Goal: Task Accomplishment & Management: Manage account settings

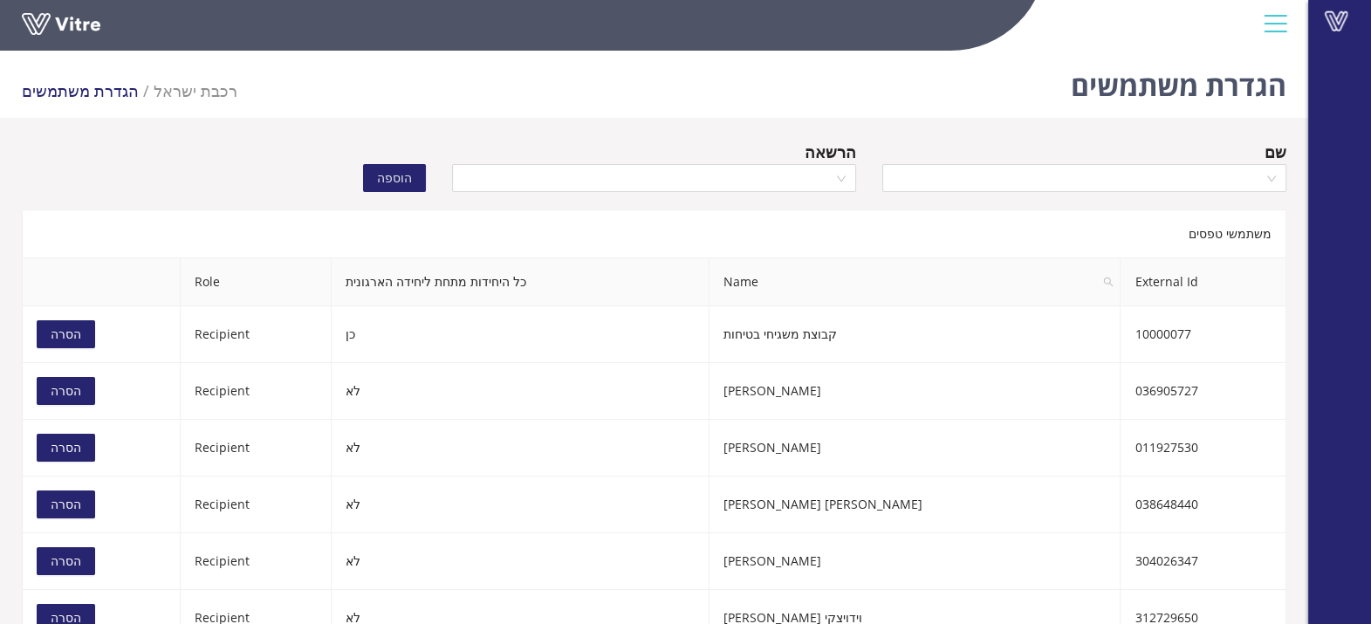
click at [926, 154] on div "שם" at bounding box center [1084, 152] width 404 height 24
click at [924, 166] on input "search" at bounding box center [1078, 178] width 371 height 26
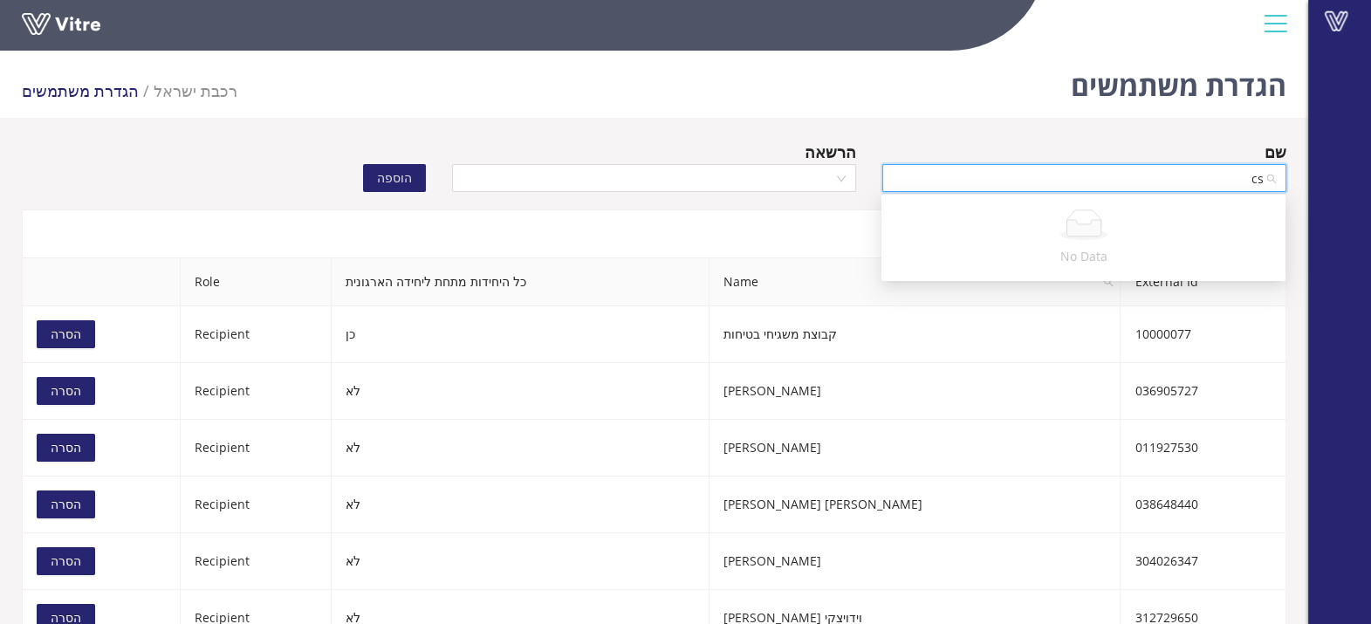
type input "c"
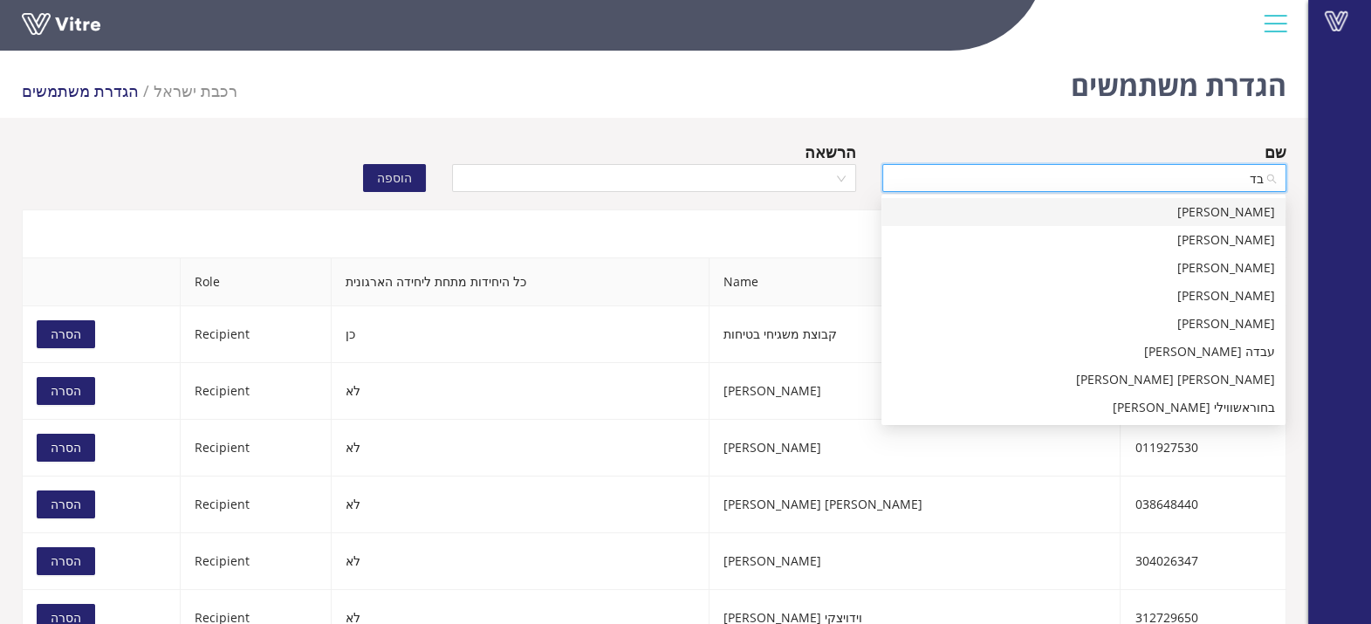
type input "בדל"
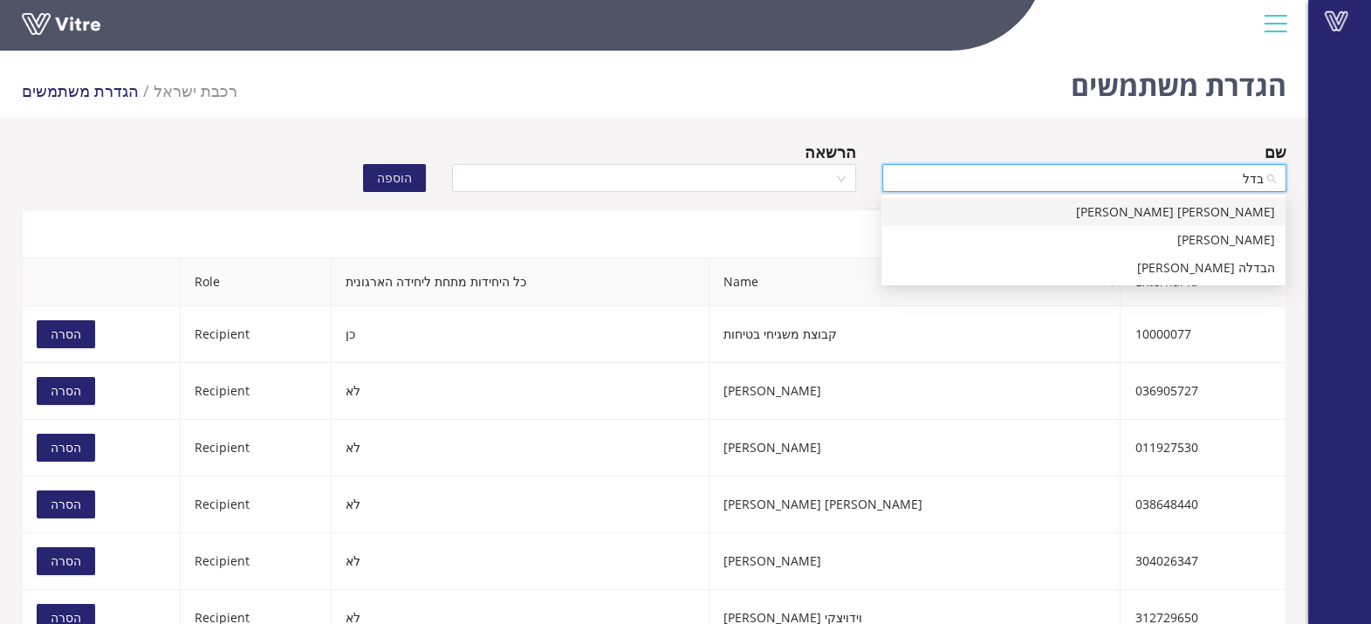
click at [1008, 213] on div "[PERSON_NAME] [PERSON_NAME]" at bounding box center [1083, 211] width 383 height 19
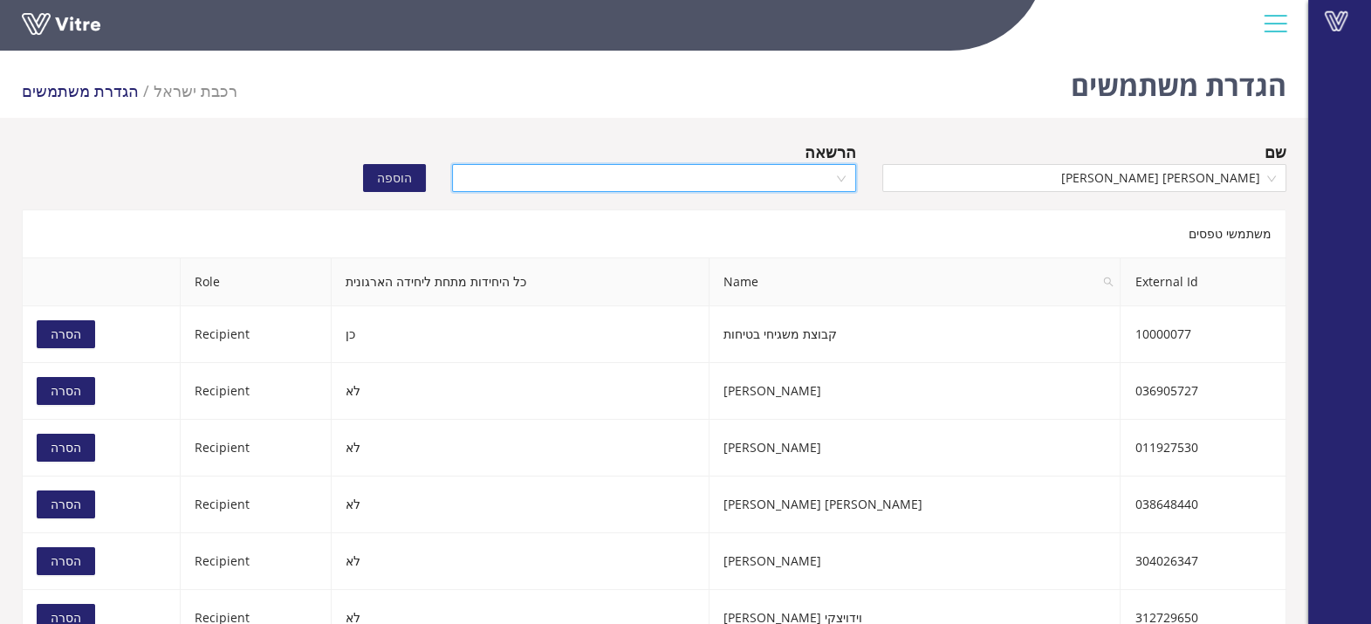
click at [744, 174] on input "search" at bounding box center [647, 178] width 371 height 26
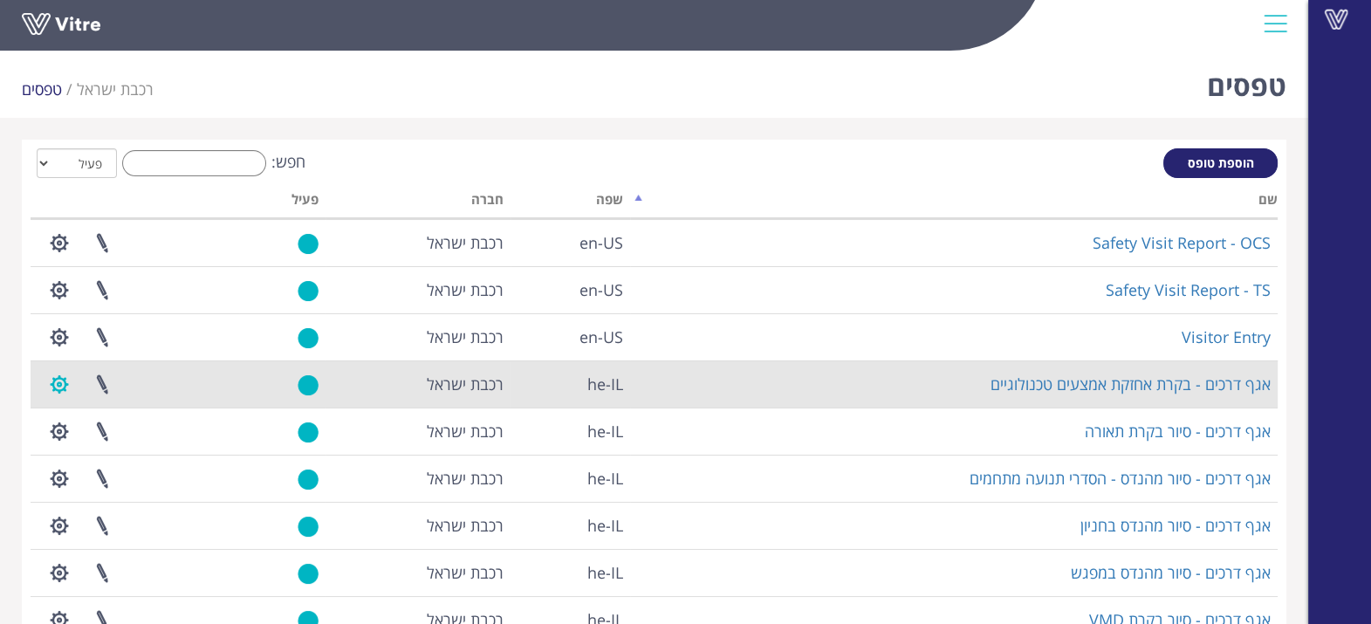
click at [58, 387] on button "button" at bounding box center [60, 384] width 44 height 46
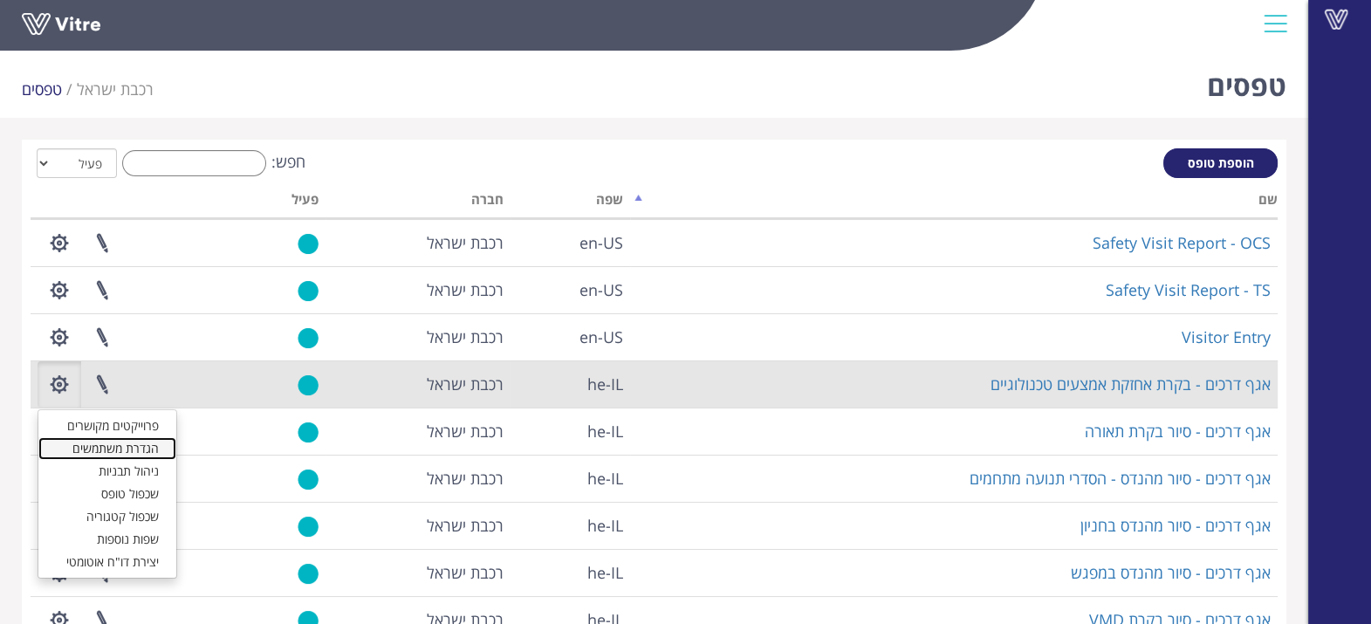
click at [132, 449] on link "הגדרת משתמשים" at bounding box center [107, 448] width 138 height 23
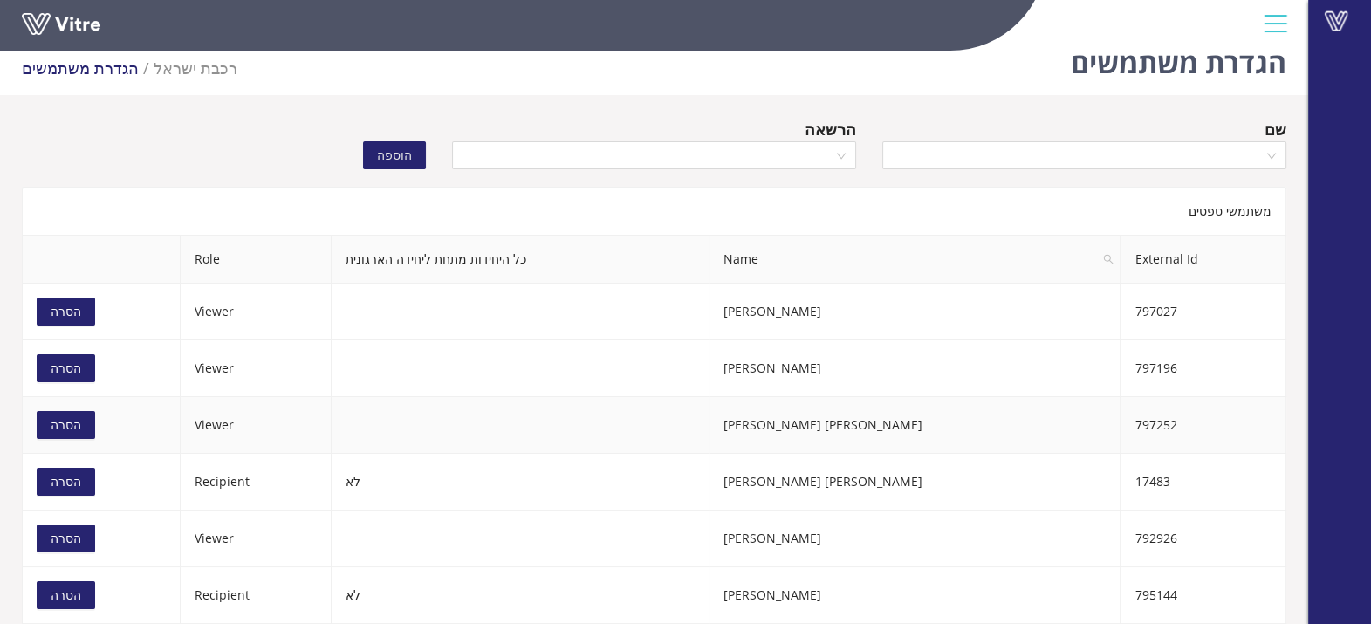
scroll to position [43, 0]
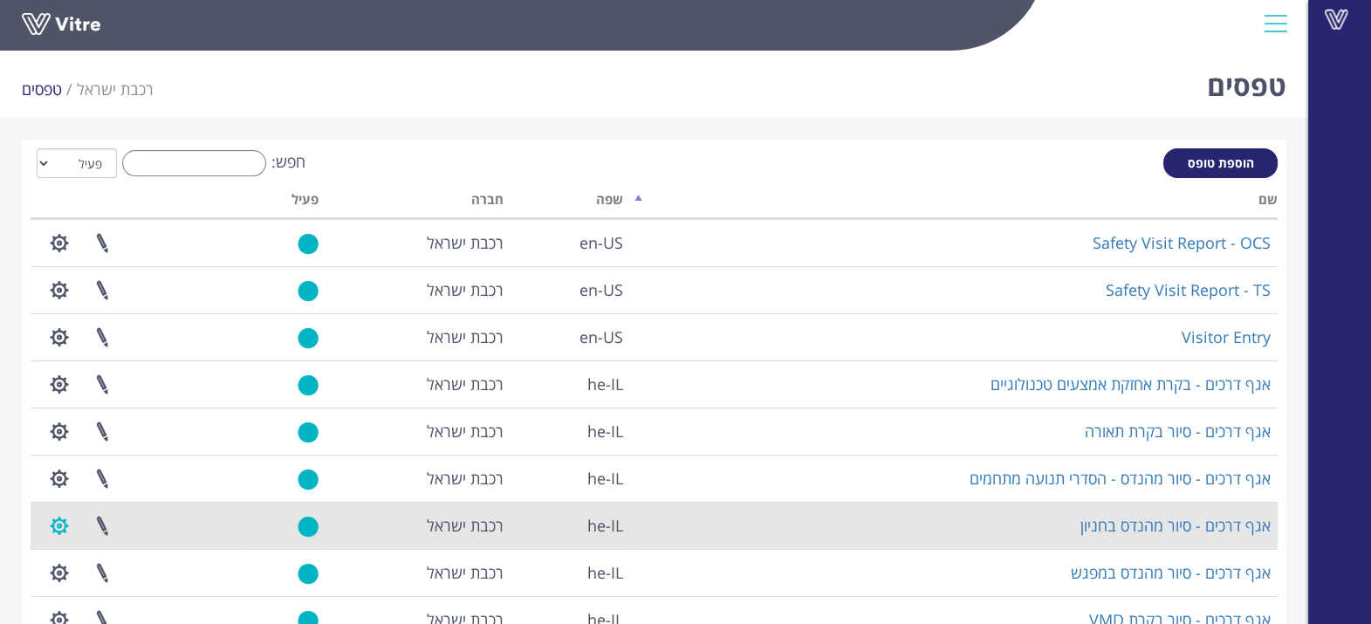
click at [61, 523] on button "button" at bounding box center [60, 526] width 44 height 46
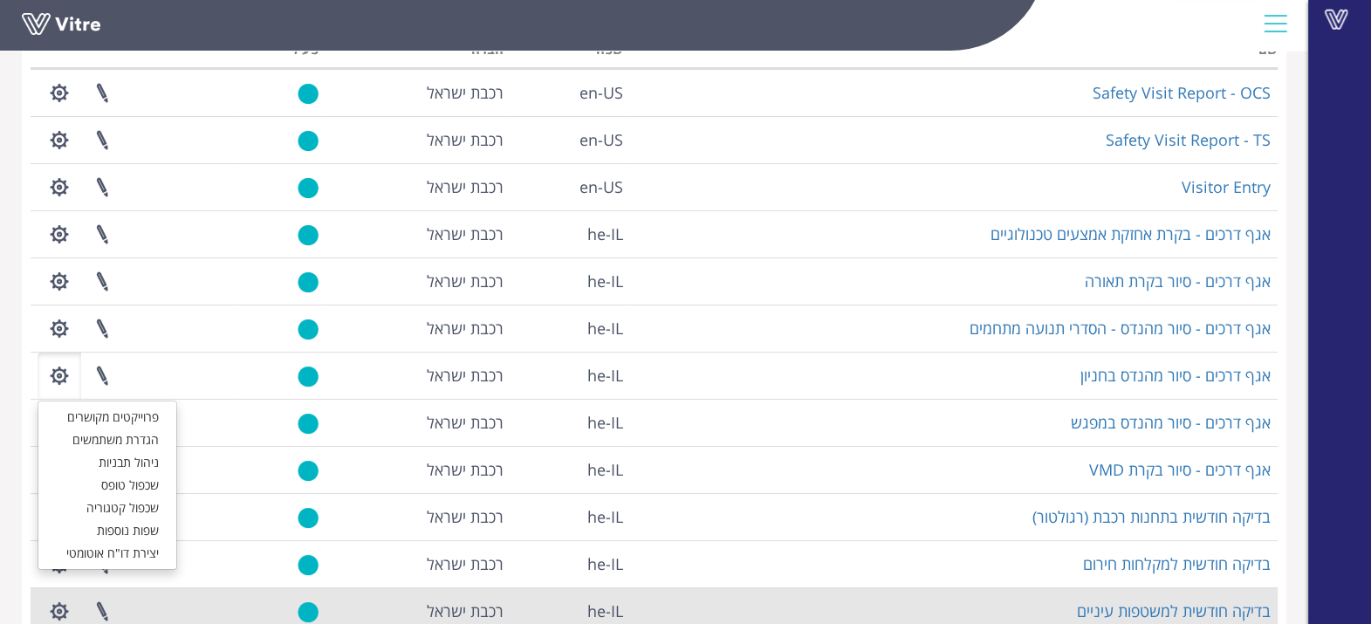
scroll to position [217, 0]
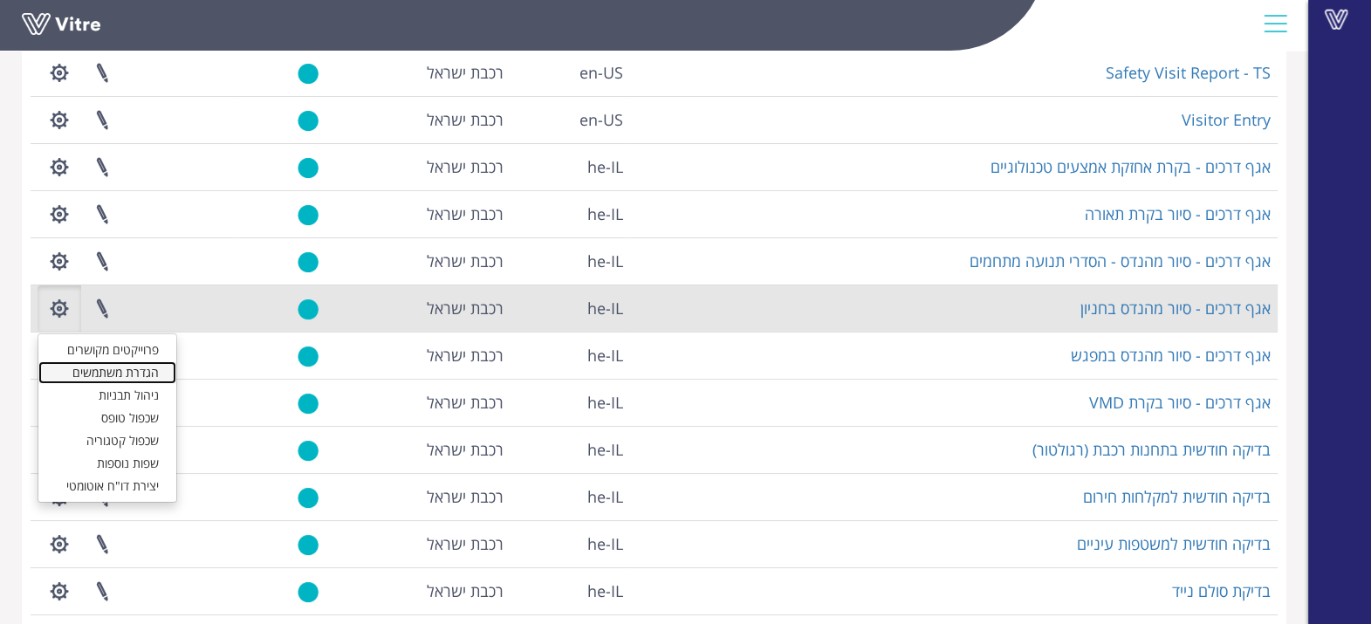
click at [134, 374] on link "הגדרת משתמשים" at bounding box center [107, 372] width 138 height 23
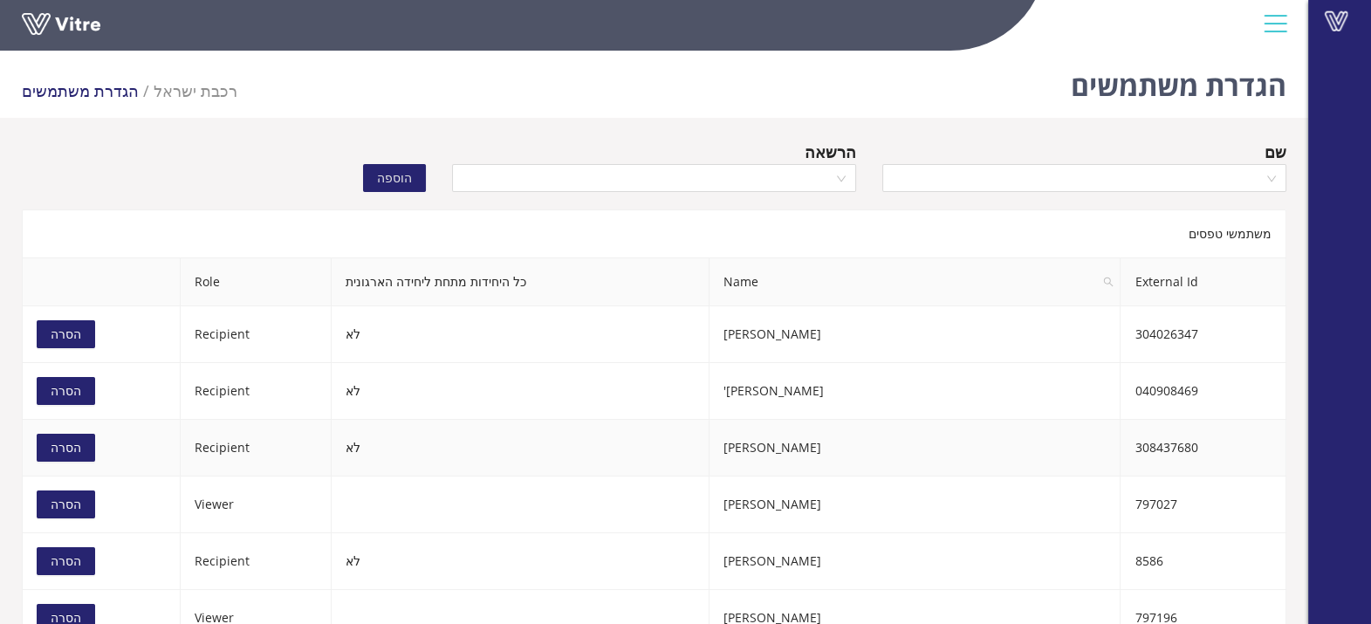
scroll to position [327, 0]
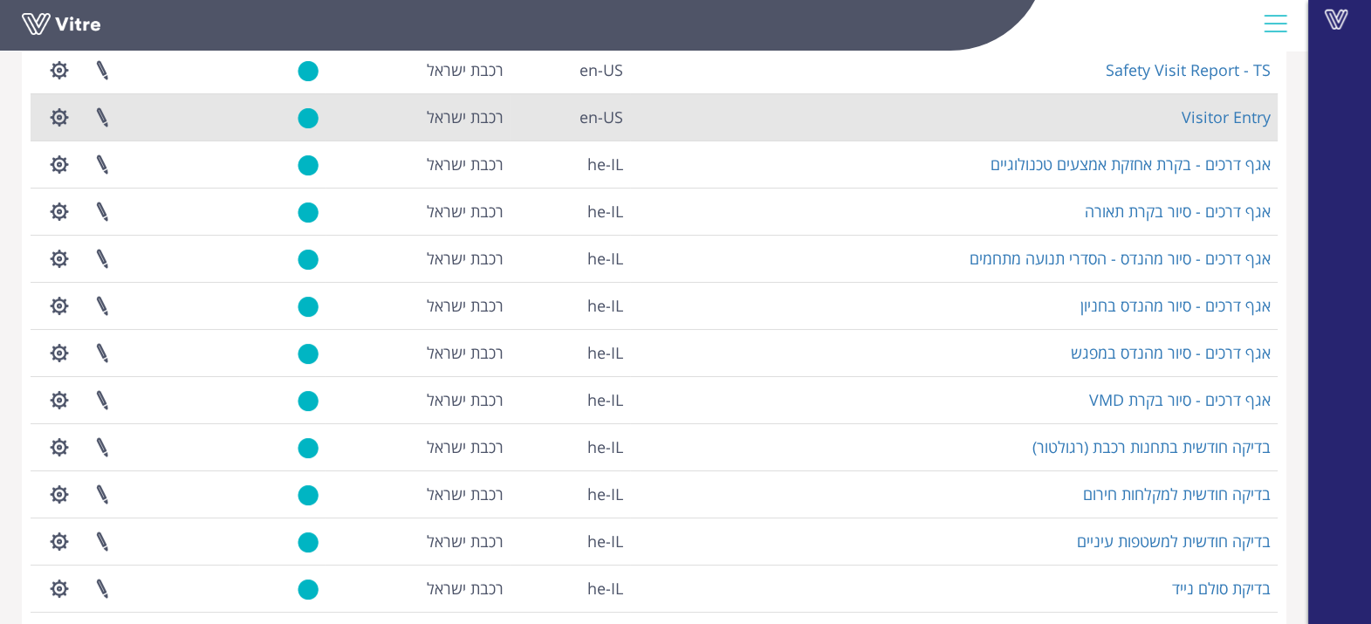
scroll to position [327, 0]
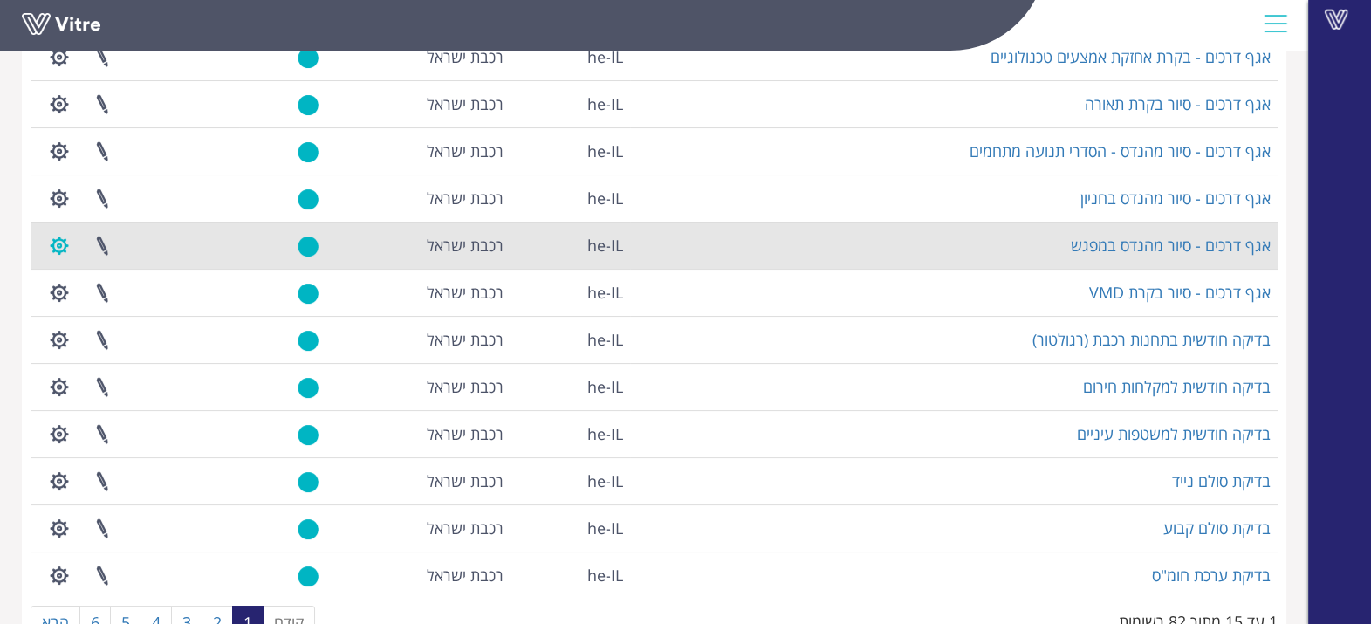
click at [64, 244] on button "button" at bounding box center [60, 246] width 44 height 46
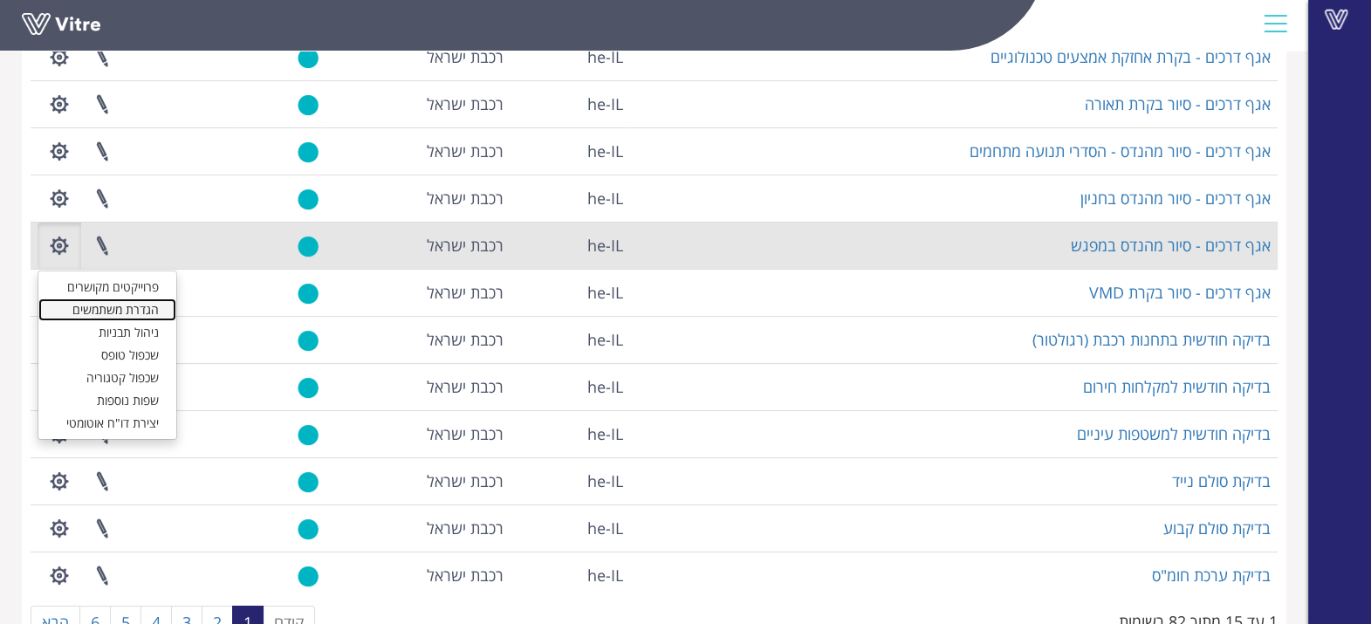
click at [113, 301] on link "הגדרת משתמשים" at bounding box center [107, 309] width 138 height 23
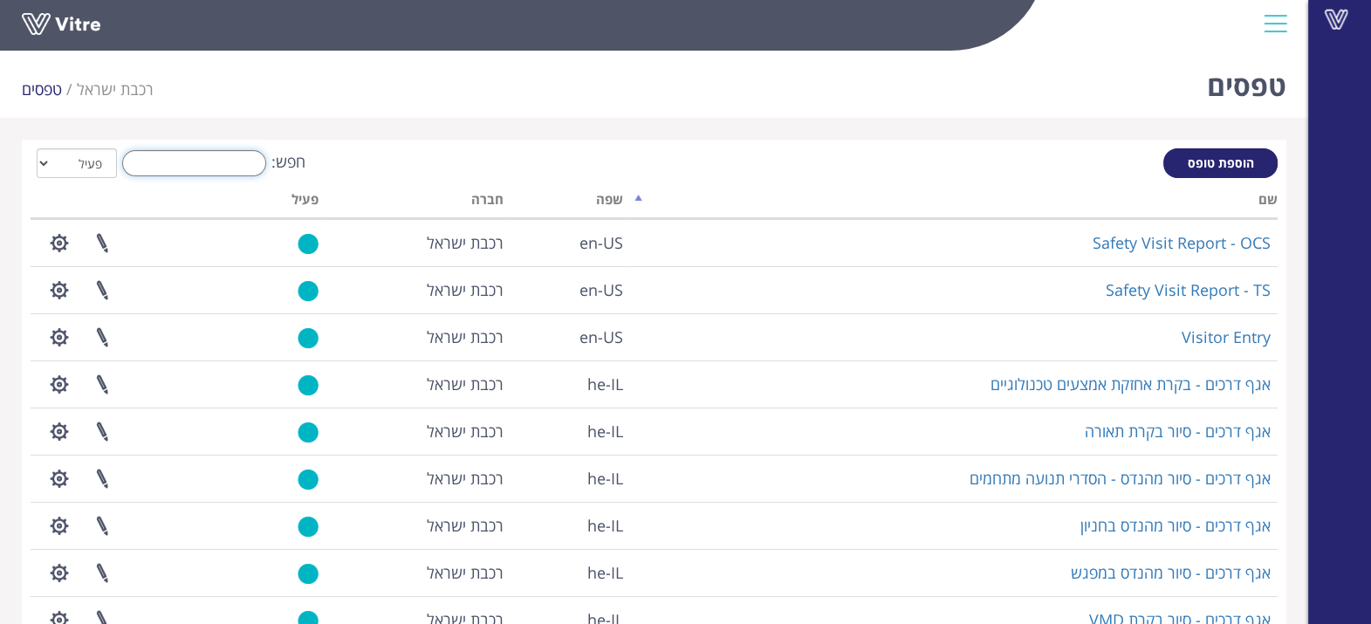
click at [210, 159] on input "חפש:" at bounding box center [194, 163] width 144 height 26
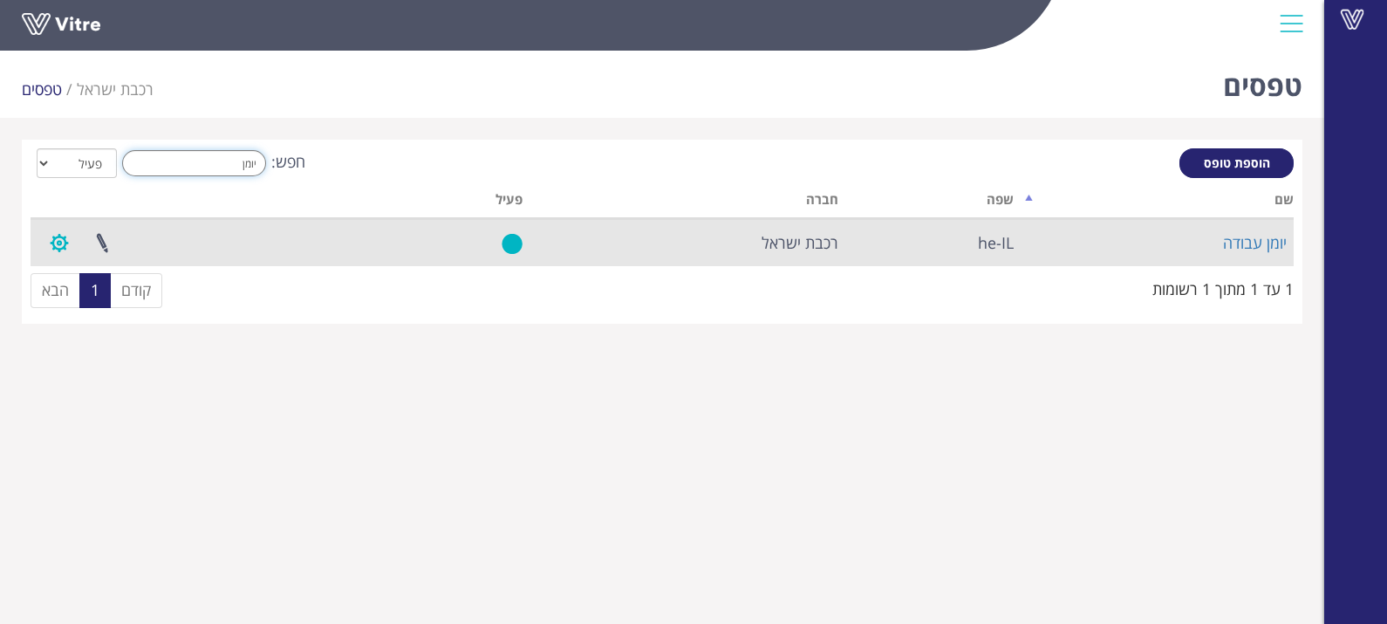
type input "יומן"
click at [49, 240] on button "button" at bounding box center [60, 243] width 44 height 46
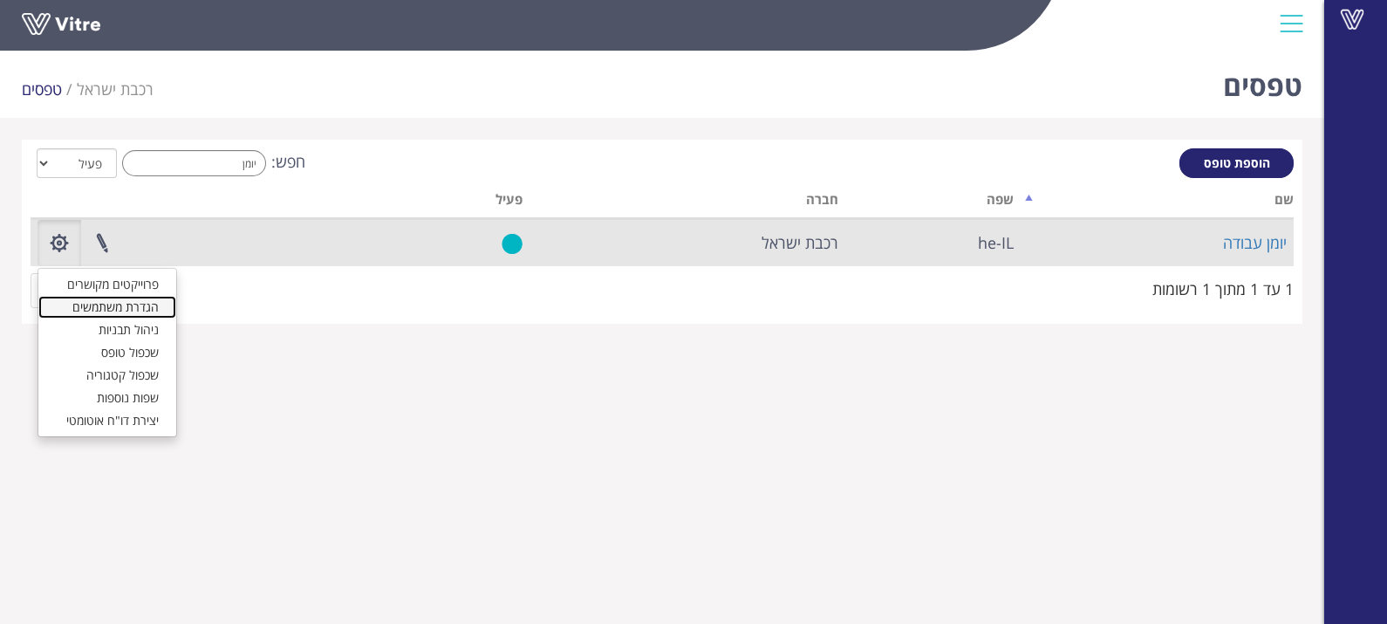
click at [127, 306] on link "הגדרת משתמשים" at bounding box center [107, 307] width 138 height 23
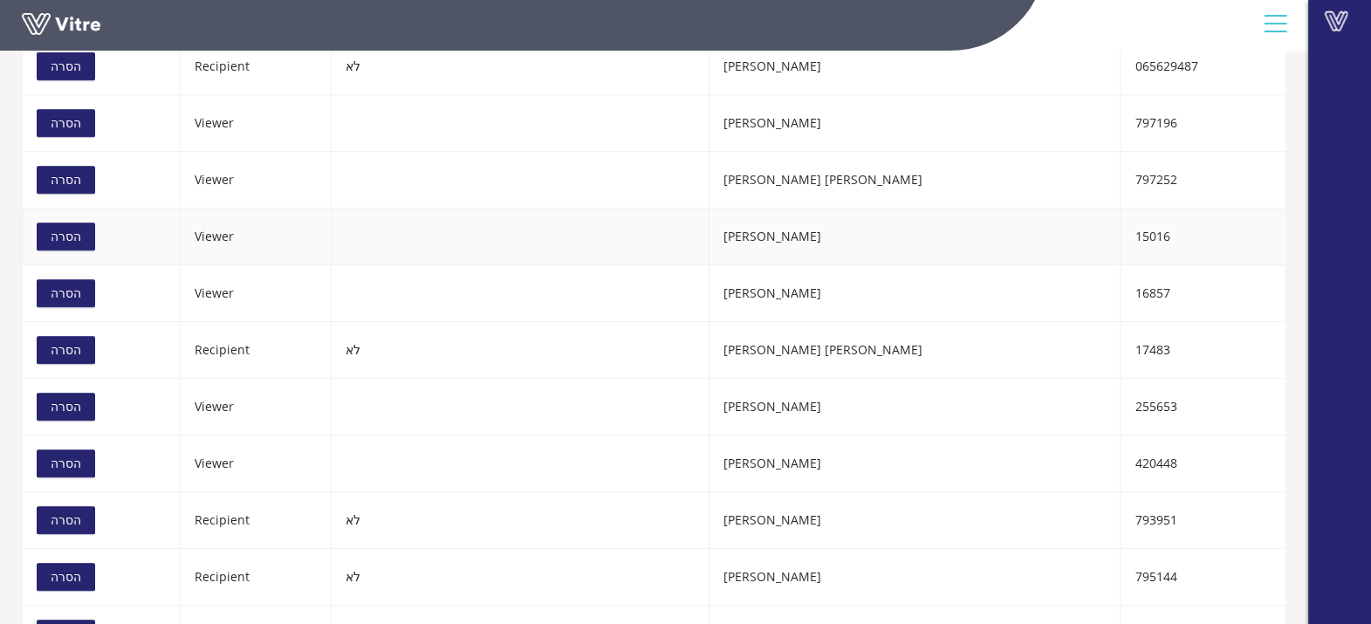
scroll to position [982, 0]
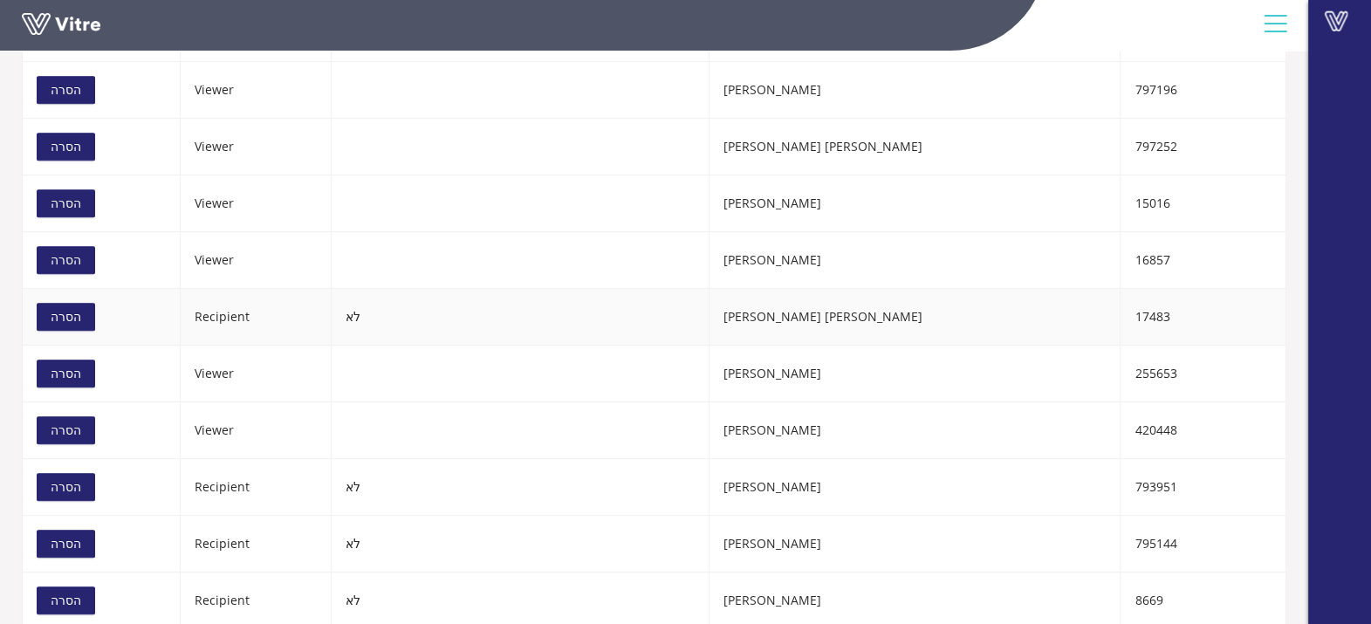
click at [66, 317] on span "הסרה" at bounding box center [66, 316] width 31 height 19
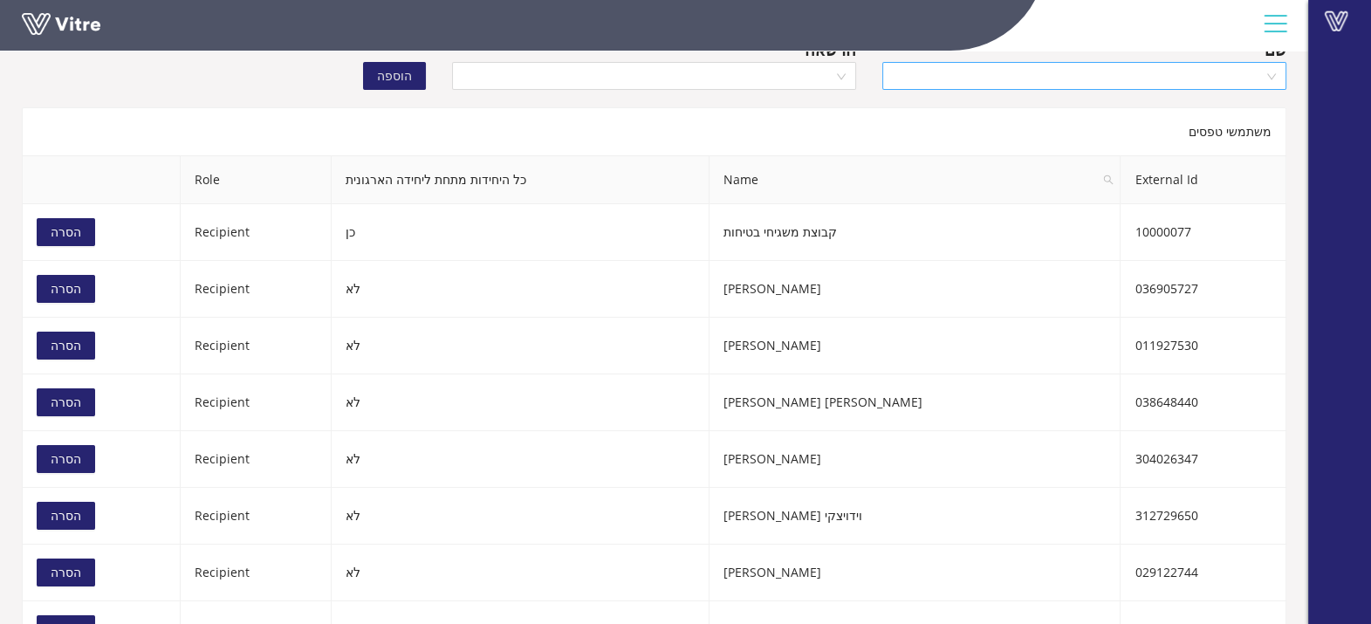
scroll to position [0, 0]
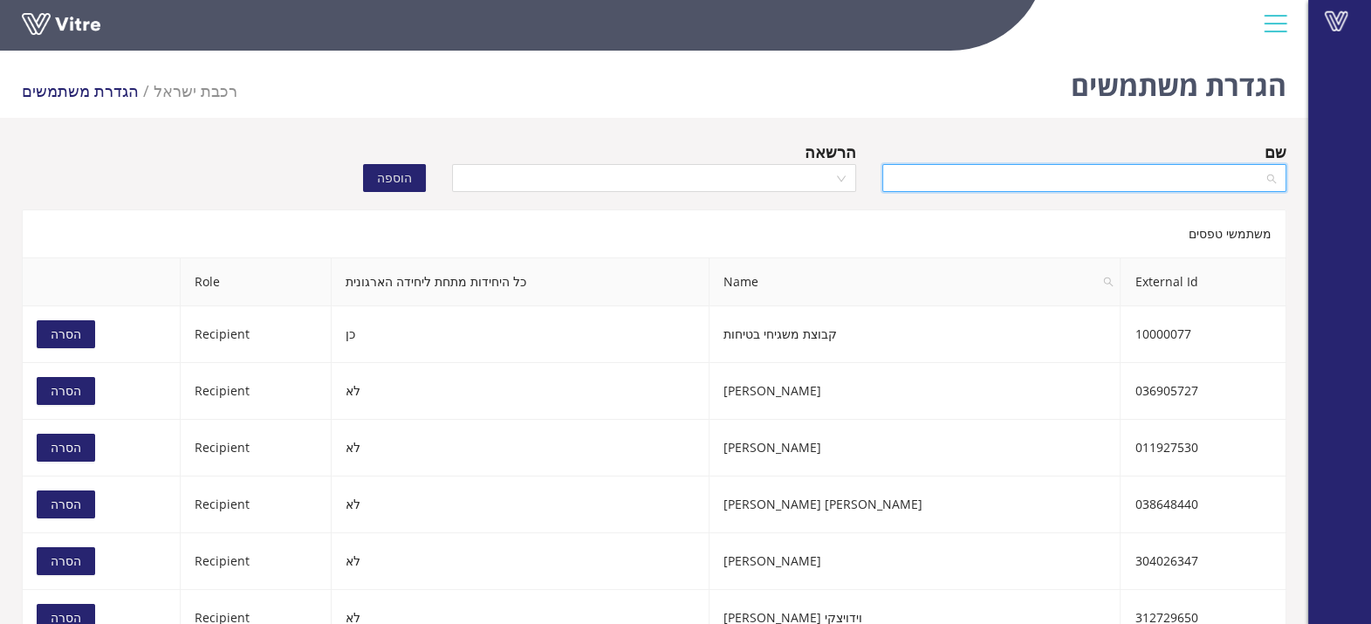
click at [1107, 181] on input "search" at bounding box center [1078, 178] width 371 height 26
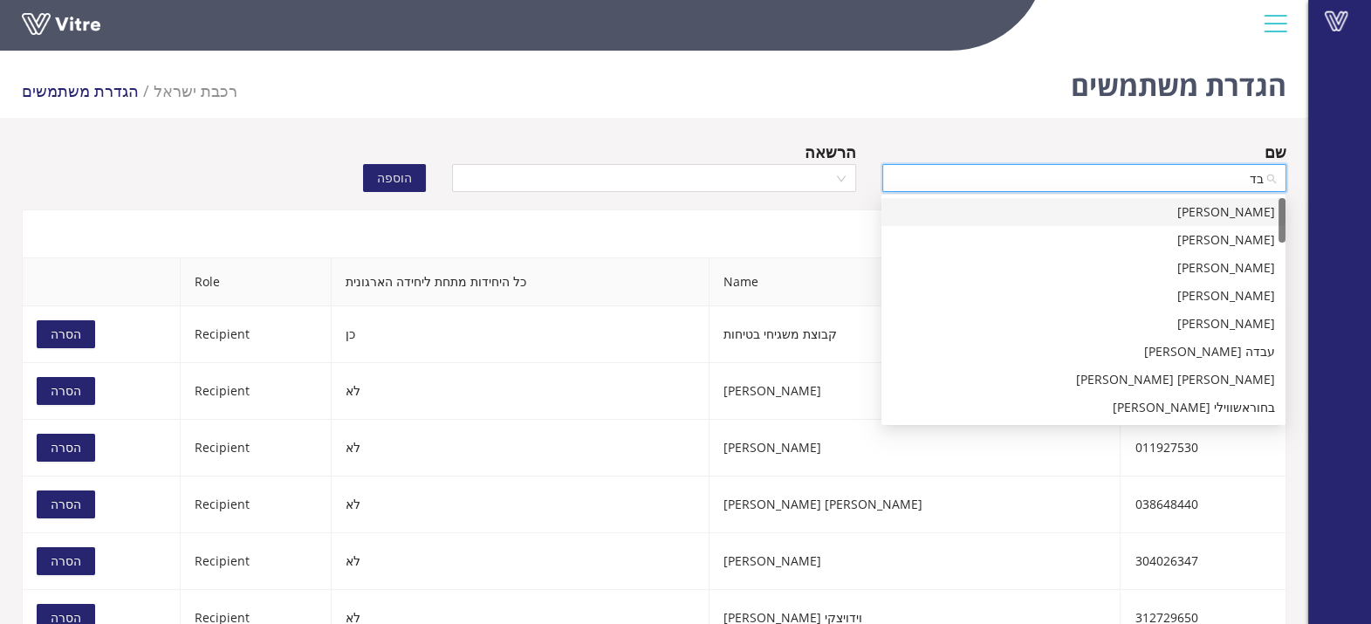
type input "בדל"
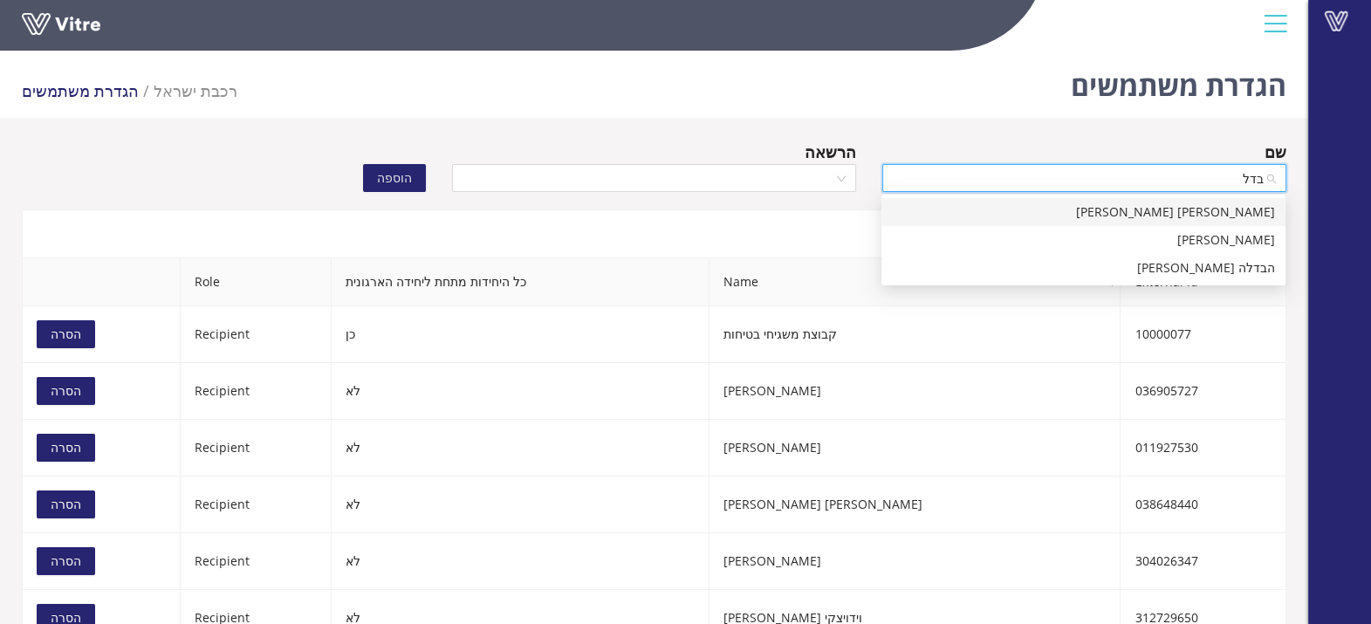
click at [1141, 207] on div "בדלר חגי יחזקאל" at bounding box center [1083, 211] width 383 height 19
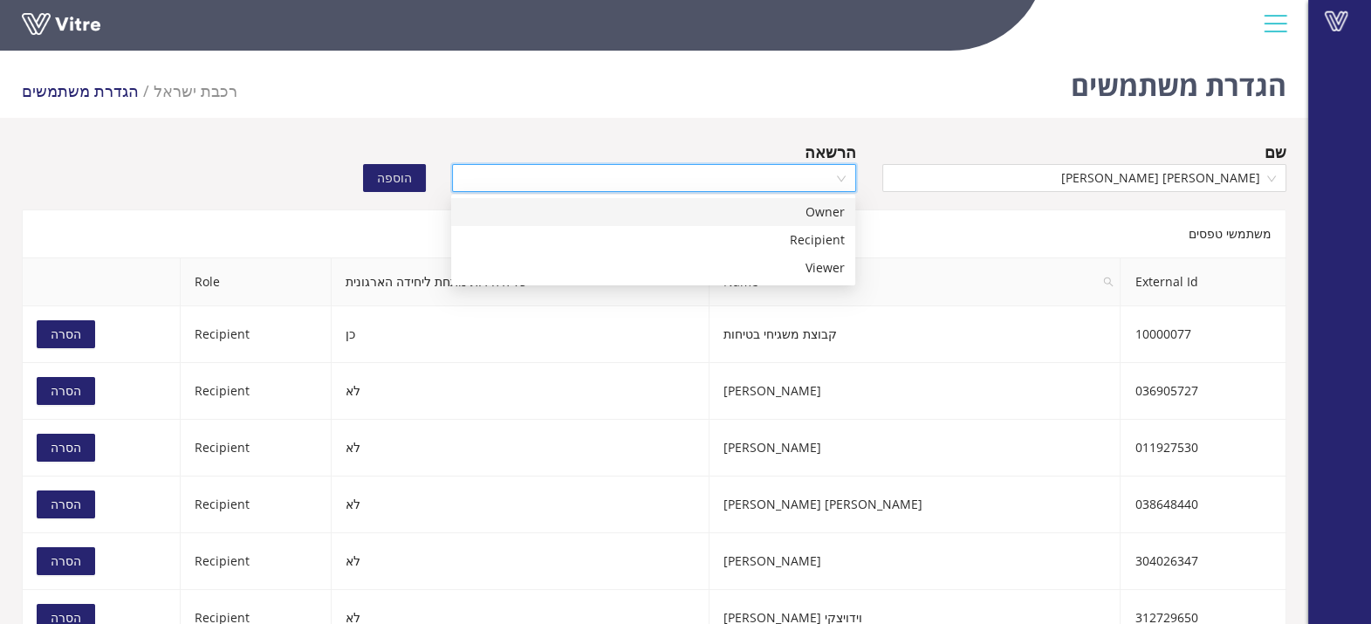
click at [747, 172] on input "search" at bounding box center [647, 178] width 371 height 26
click at [798, 258] on div "Viewer" at bounding box center [653, 267] width 383 height 19
click at [396, 182] on span "הוספה" at bounding box center [394, 177] width 35 height 19
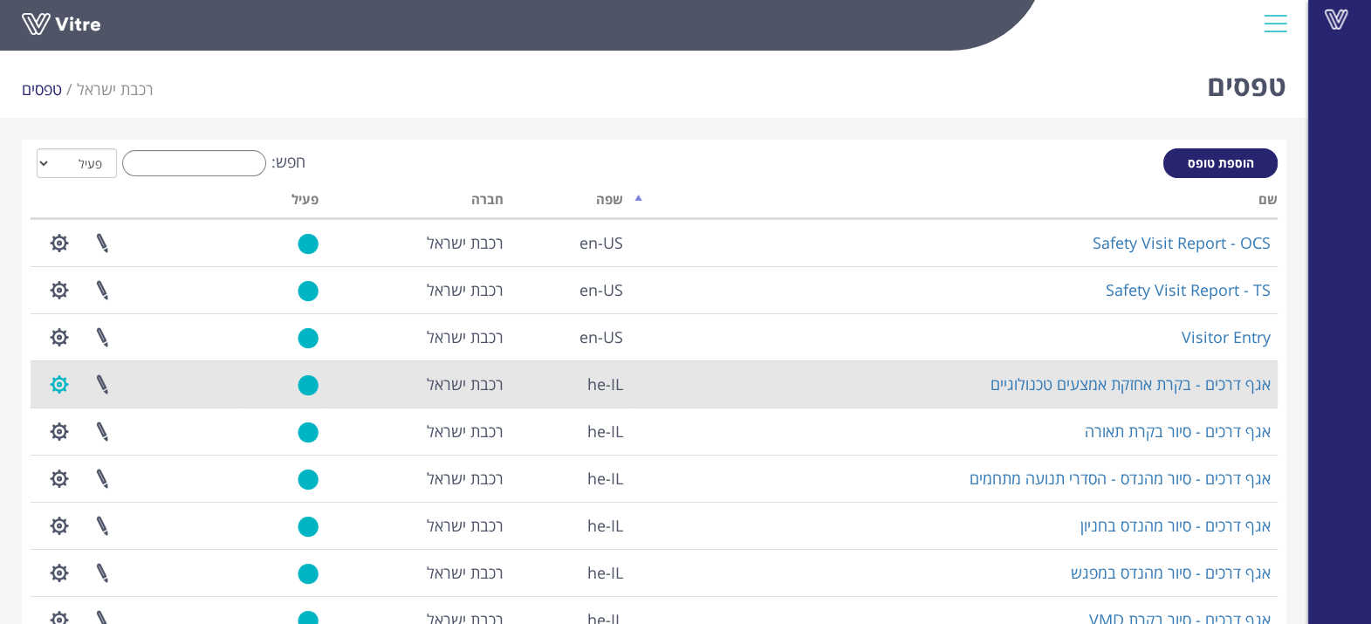
click at [52, 382] on button "button" at bounding box center [60, 384] width 44 height 46
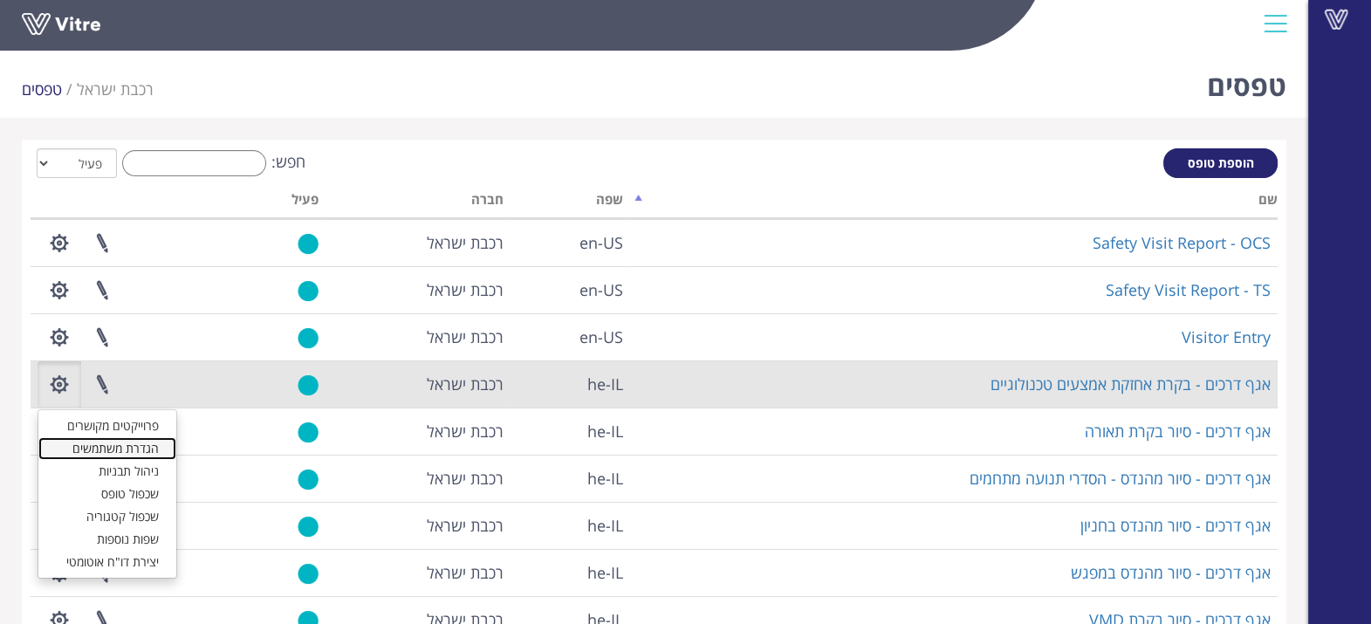
click at [91, 442] on link "הגדרת משתמשים" at bounding box center [107, 448] width 138 height 23
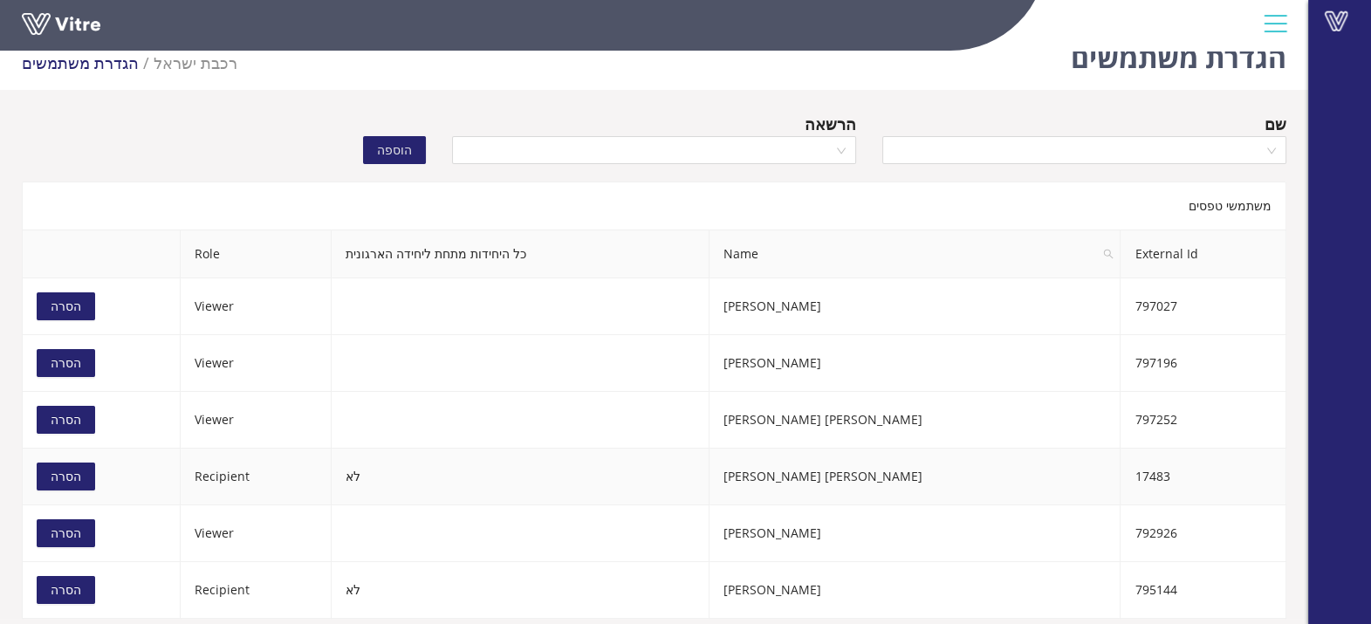
scroll to position [43, 0]
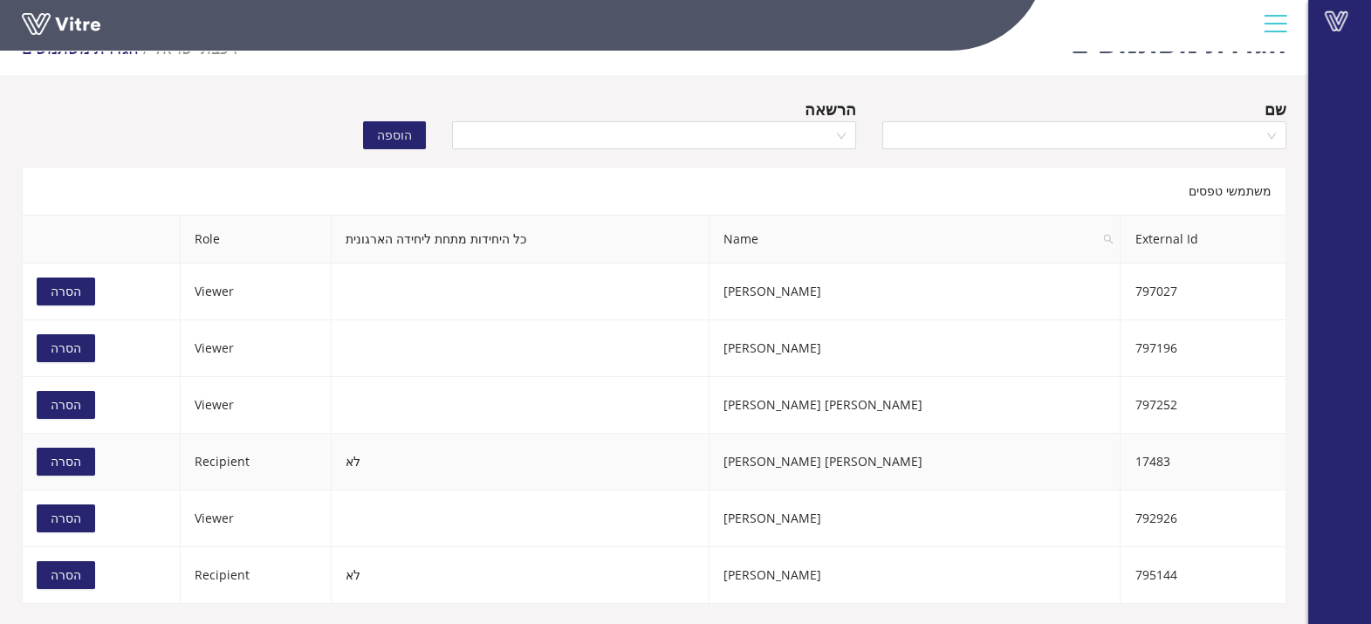
click at [493, 450] on td "לא" at bounding box center [521, 462] width 378 height 57
click at [954, 137] on input "search" at bounding box center [1078, 135] width 371 height 26
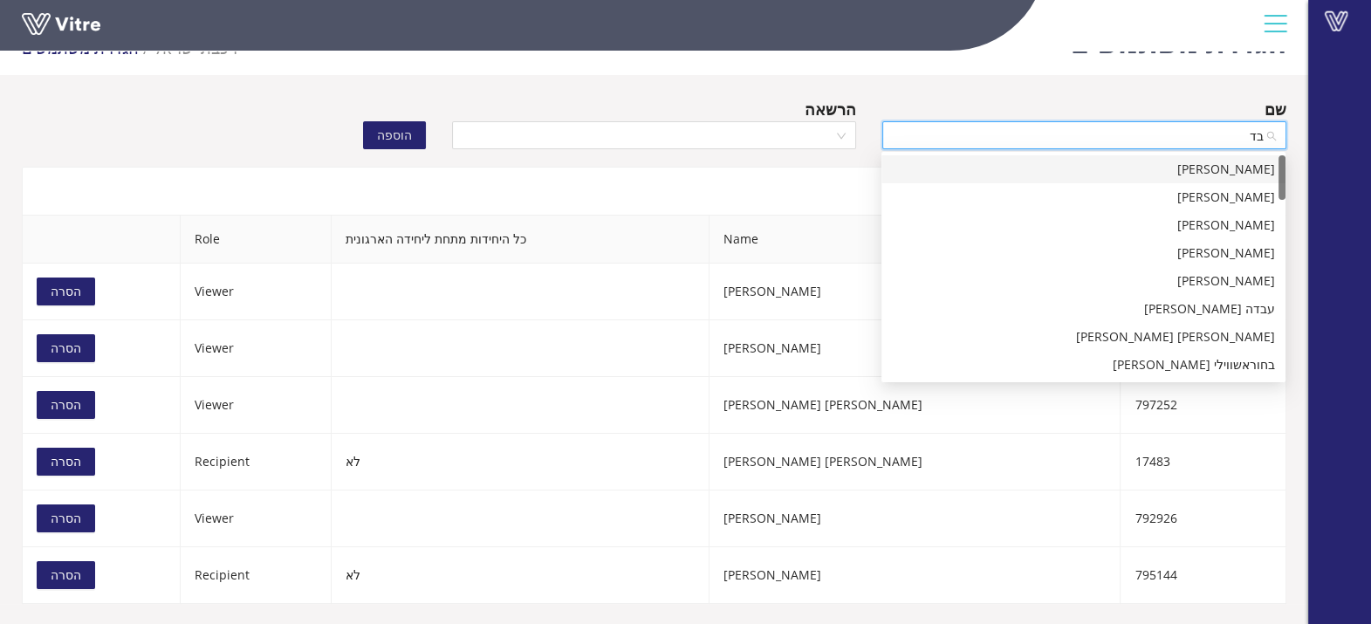
type input "בדל"
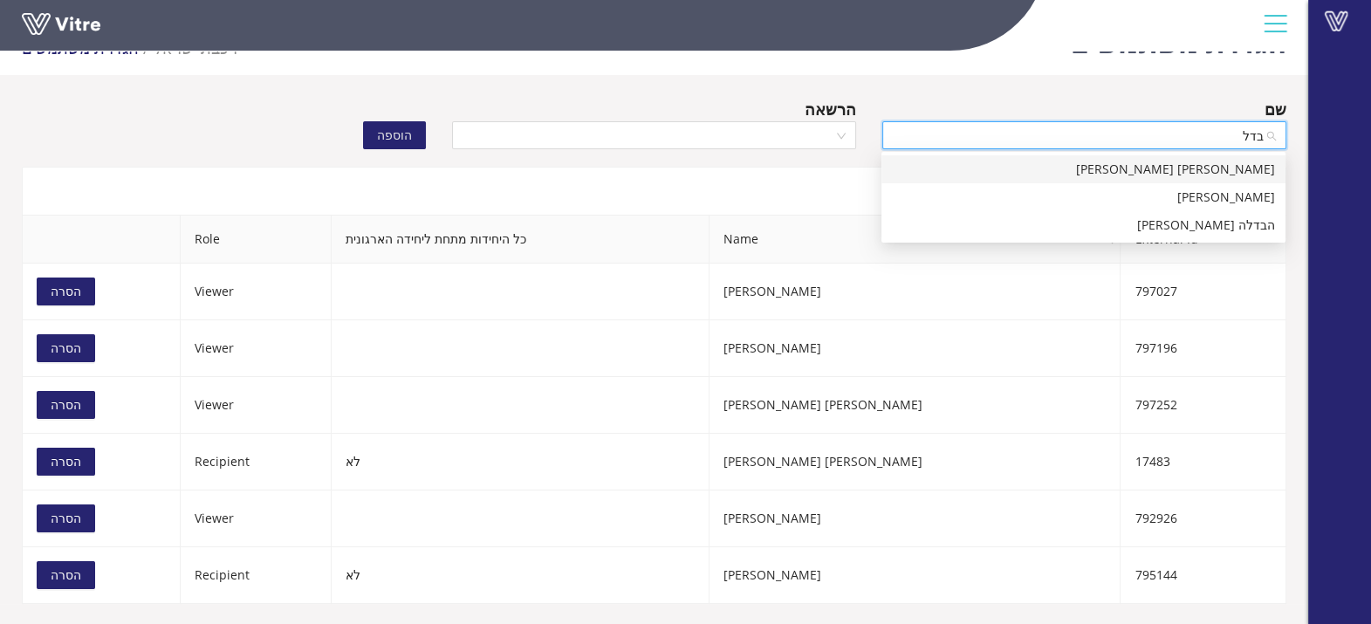
click at [1059, 168] on div "[PERSON_NAME] [PERSON_NAME]" at bounding box center [1083, 169] width 383 height 19
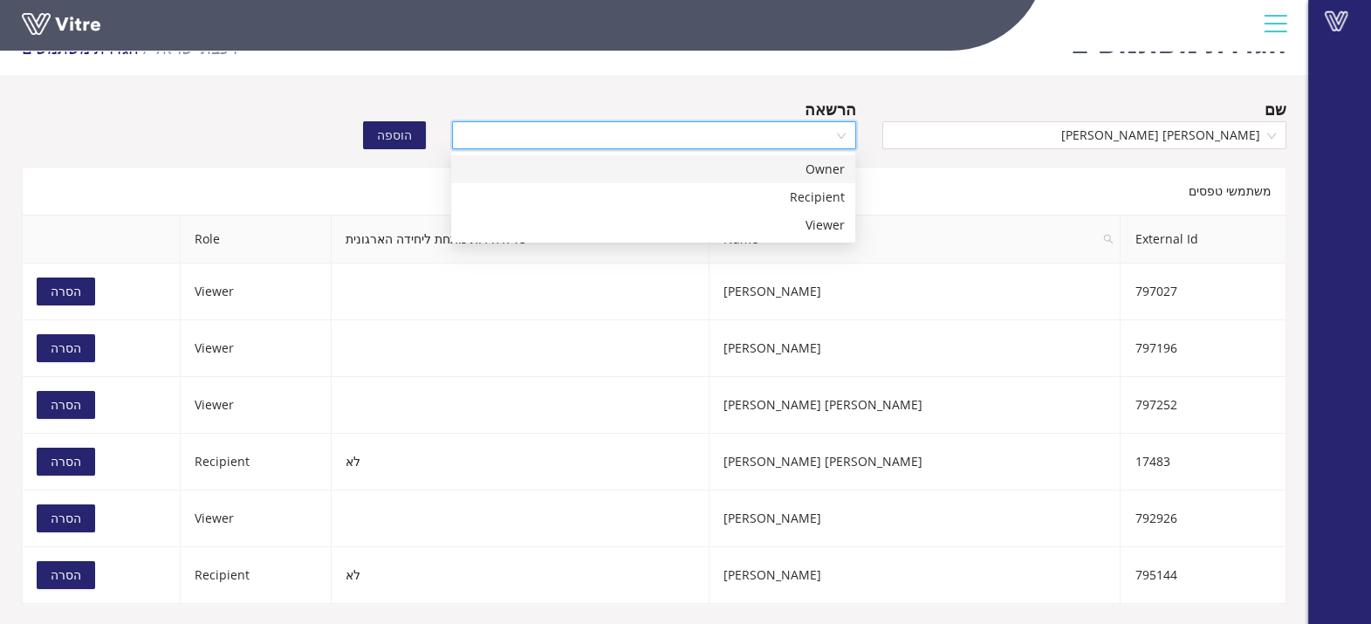
click at [702, 127] on input "search" at bounding box center [647, 135] width 371 height 26
click at [716, 221] on div "Viewer" at bounding box center [653, 225] width 383 height 19
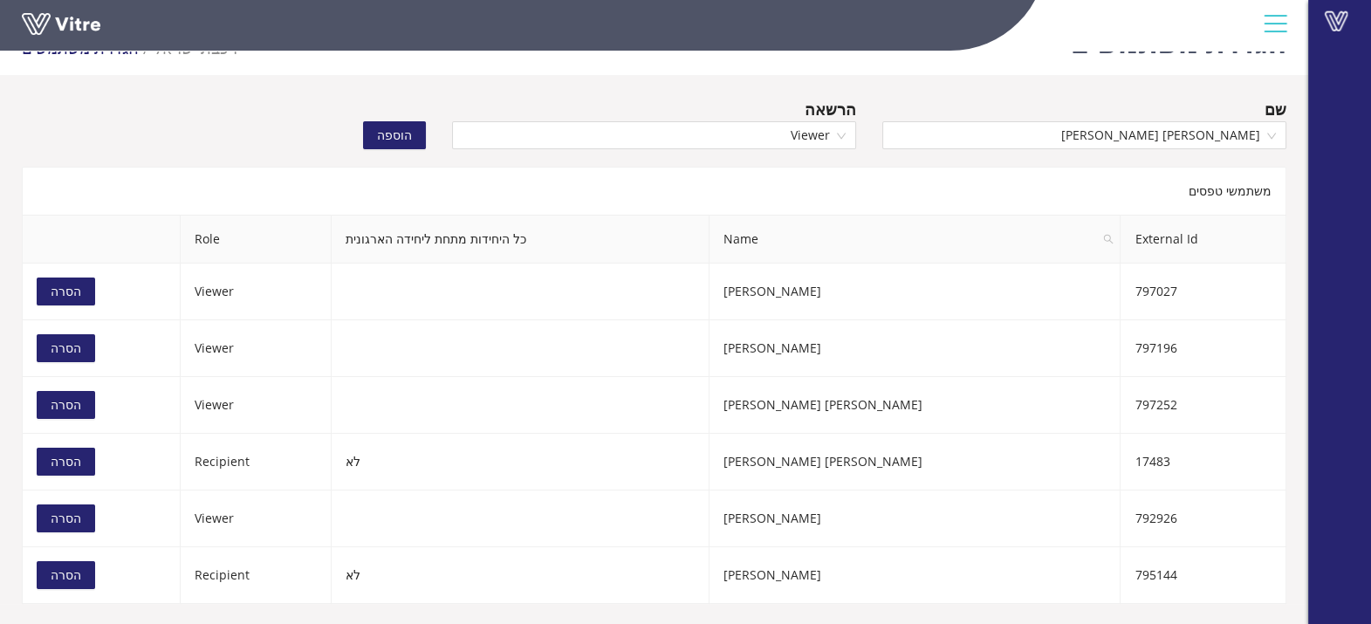
click at [387, 131] on span "הוספה" at bounding box center [394, 135] width 35 height 19
click at [54, 462] on span "הסרה" at bounding box center [66, 461] width 31 height 19
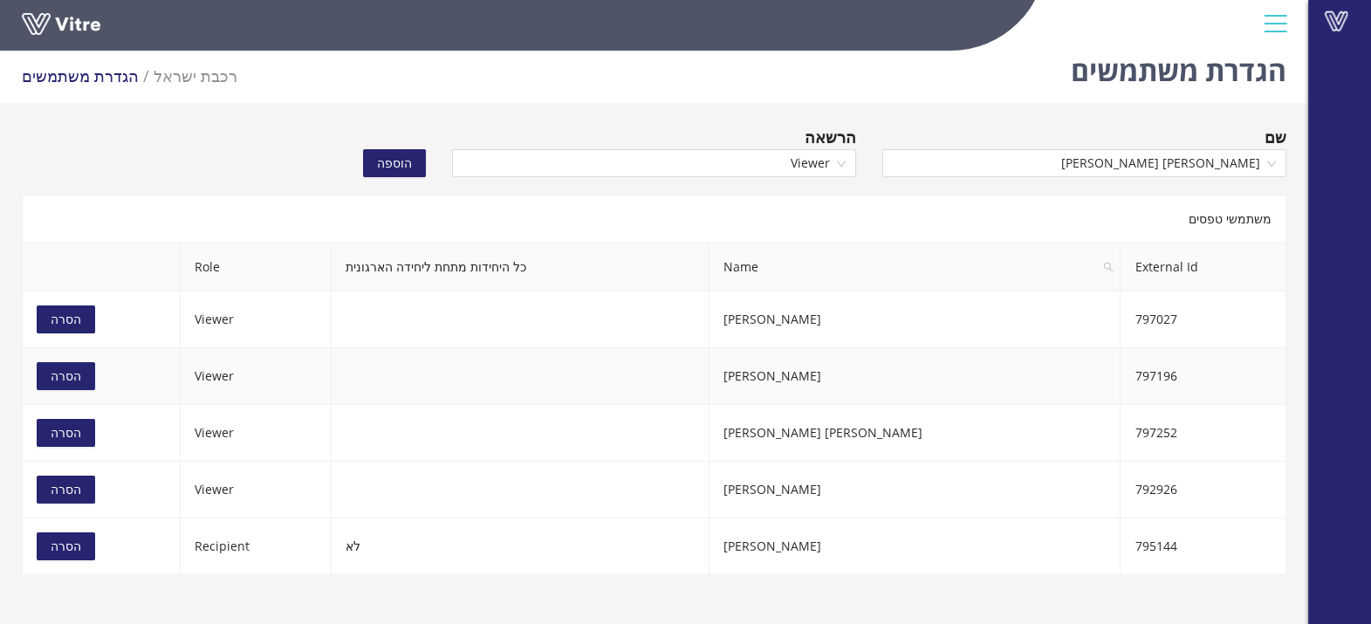
scroll to position [0, 0]
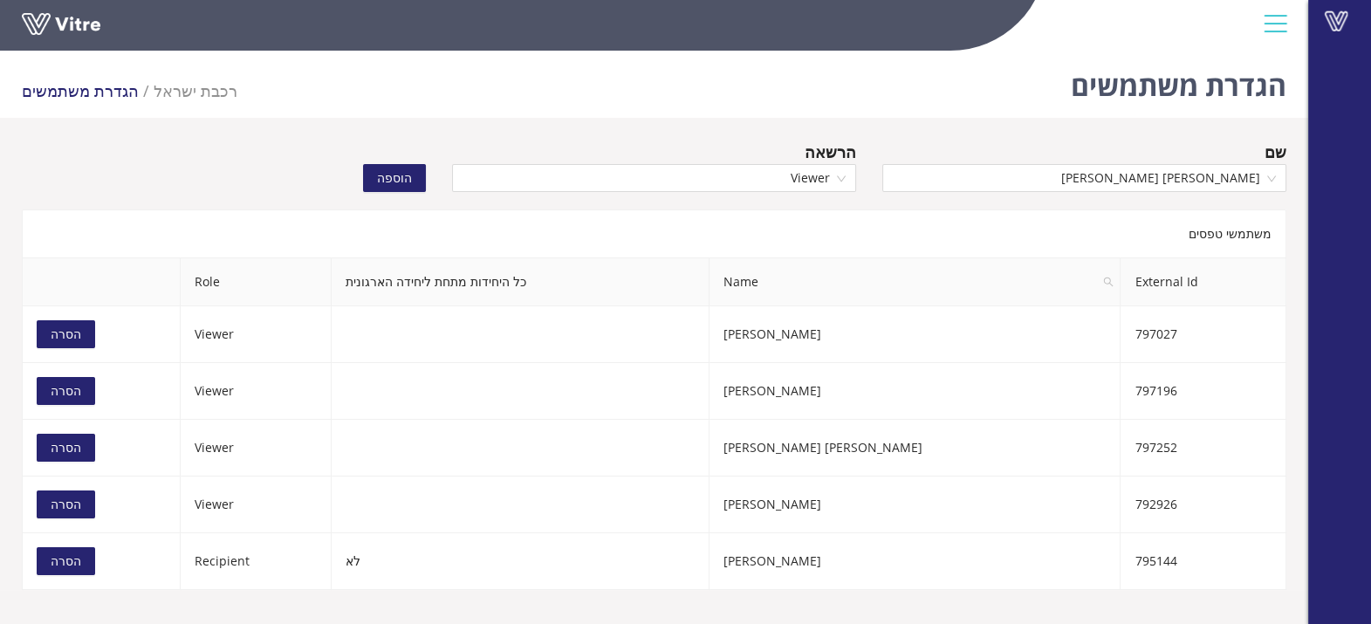
click at [392, 178] on span "הוספה" at bounding box center [394, 177] width 35 height 19
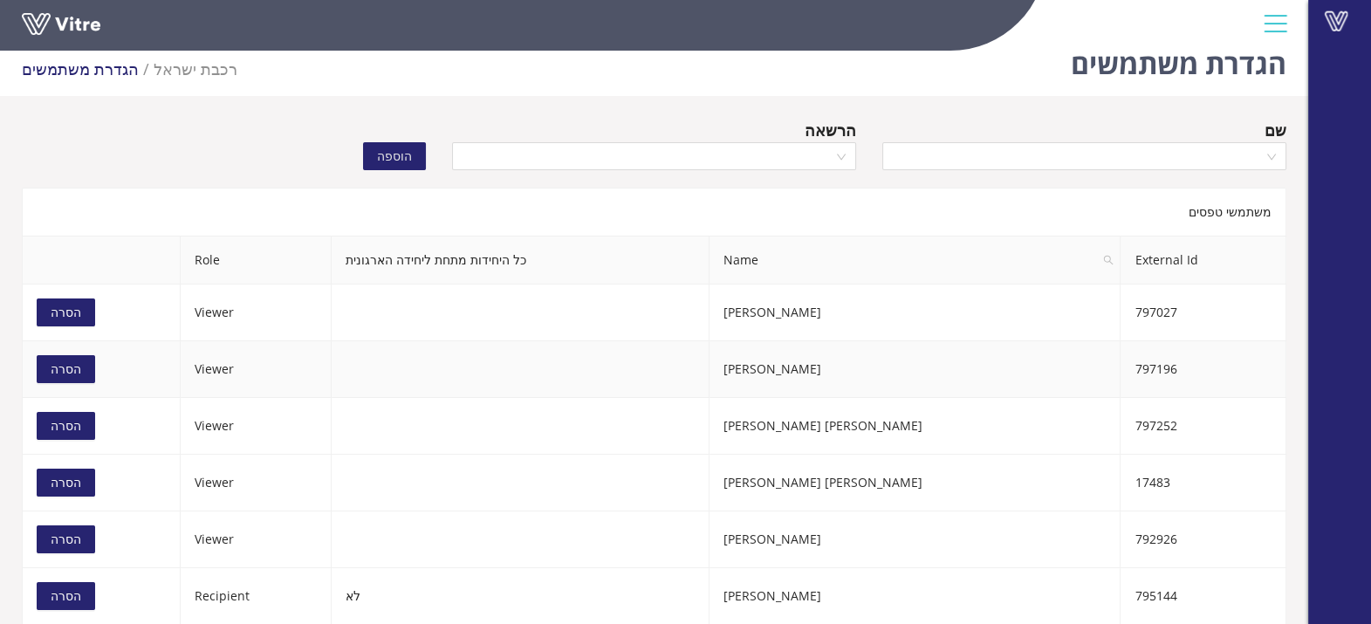
scroll to position [43, 0]
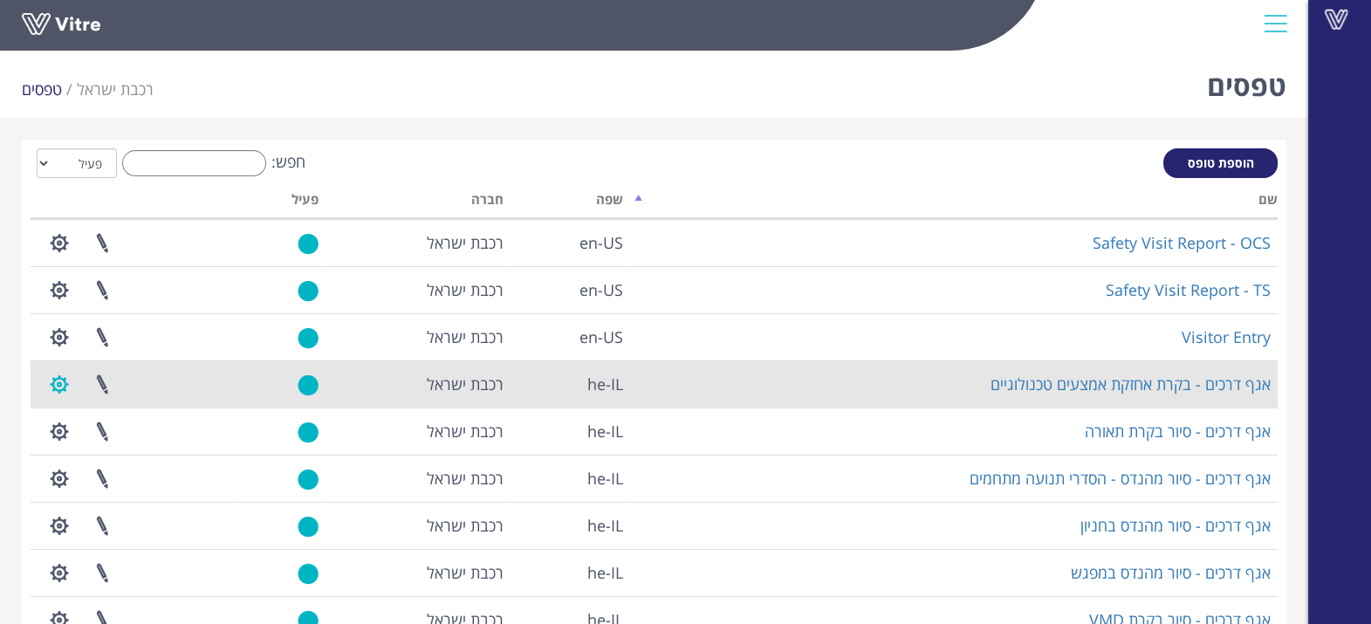
click at [52, 380] on button "button" at bounding box center [60, 384] width 44 height 46
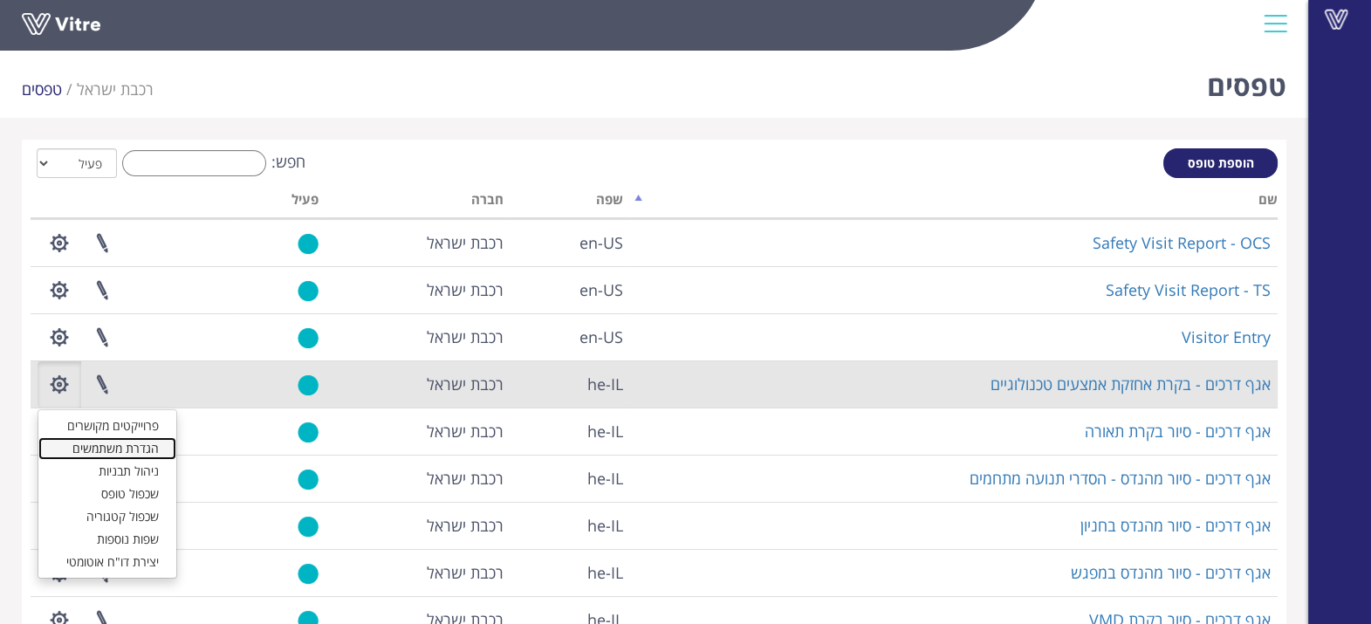
click at [108, 449] on link "הגדרת משתמשים" at bounding box center [107, 448] width 138 height 23
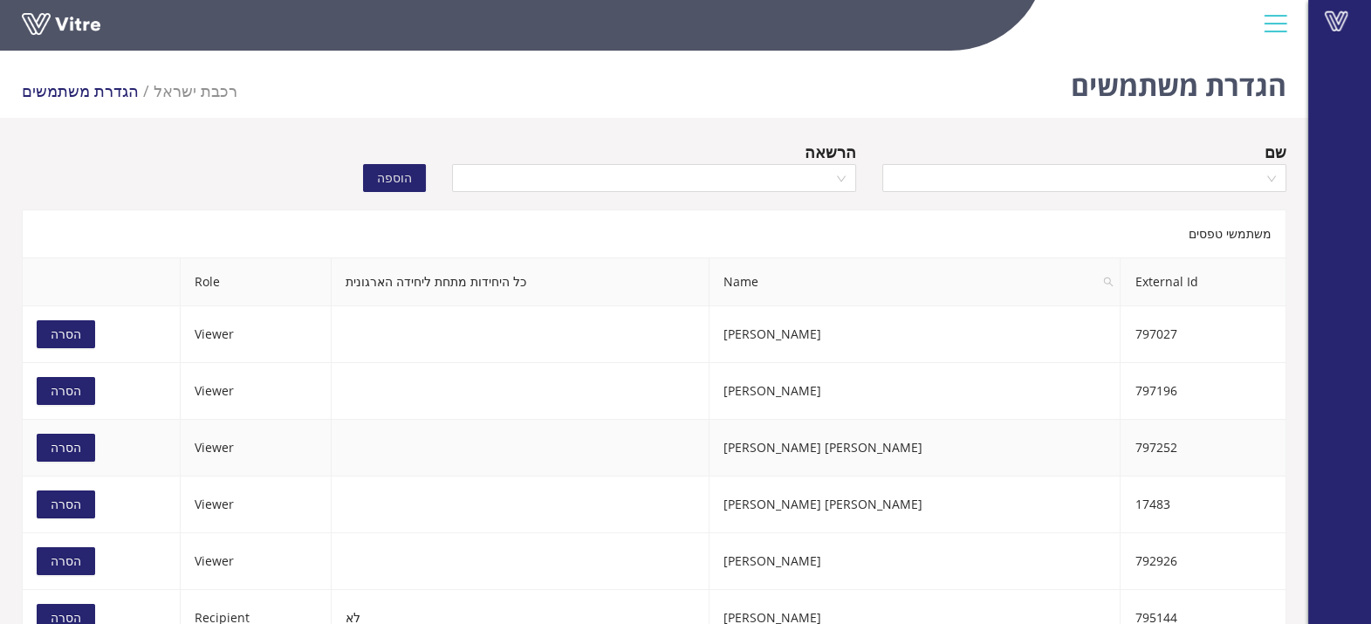
scroll to position [43, 0]
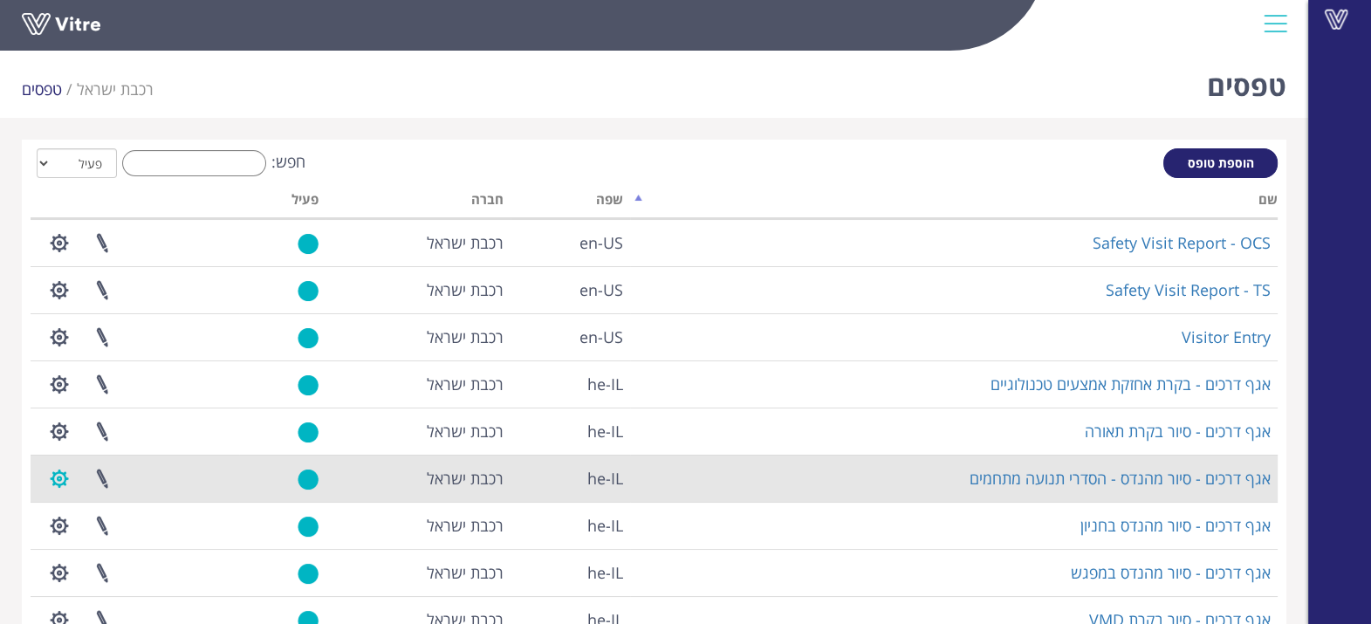
click at [47, 486] on button "button" at bounding box center [60, 479] width 44 height 46
click at [98, 532] on link "הגדרת משתמשים" at bounding box center [107, 542] width 138 height 23
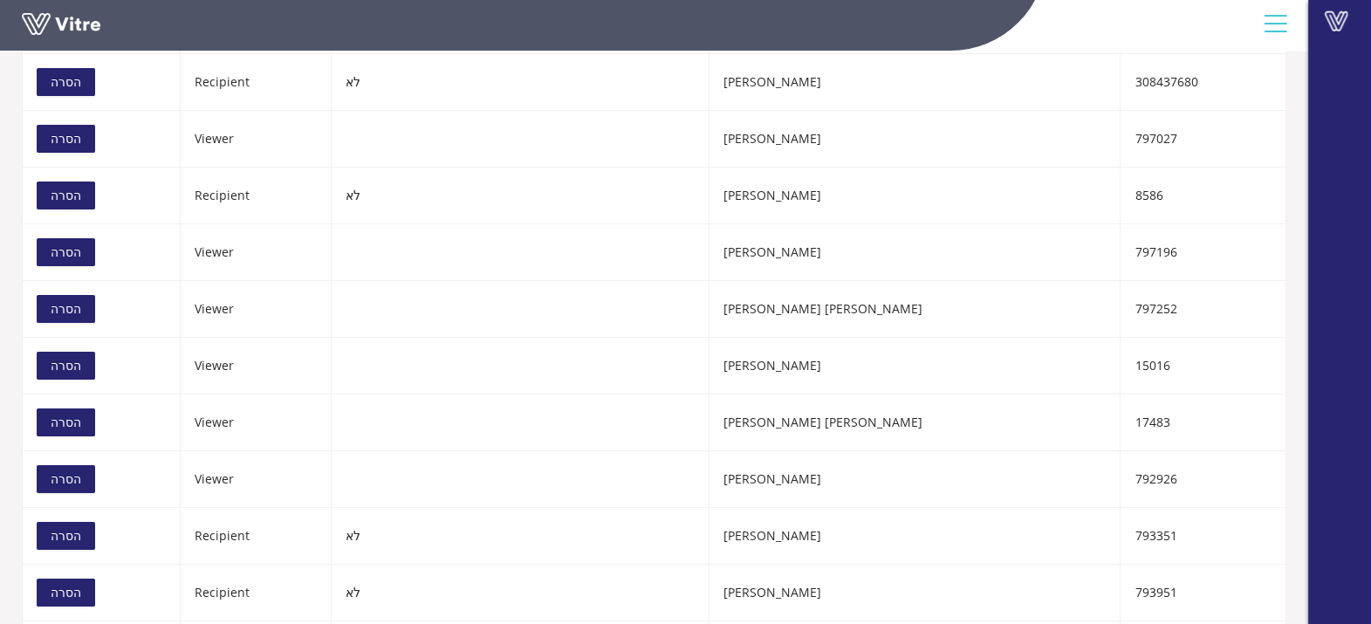
scroll to position [417, 0]
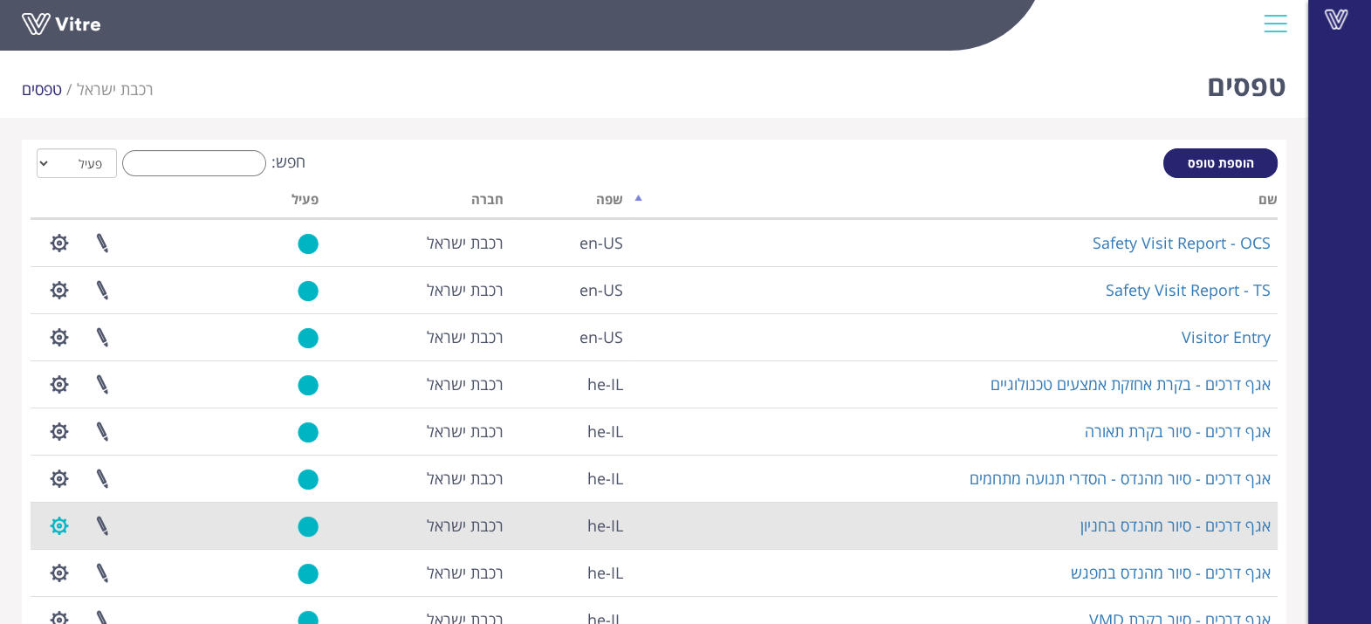
click at [61, 526] on button "button" at bounding box center [60, 526] width 44 height 46
click at [99, 586] on link "הגדרת משתמשים" at bounding box center [107, 590] width 138 height 23
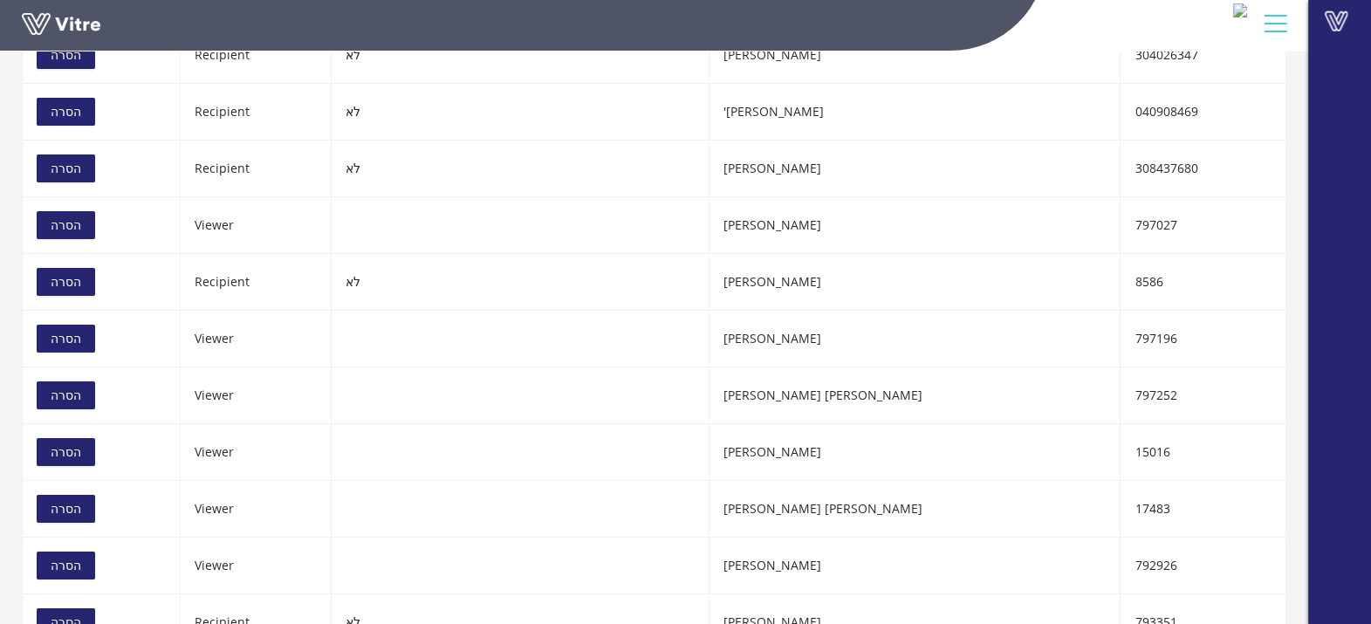
scroll to position [327, 0]
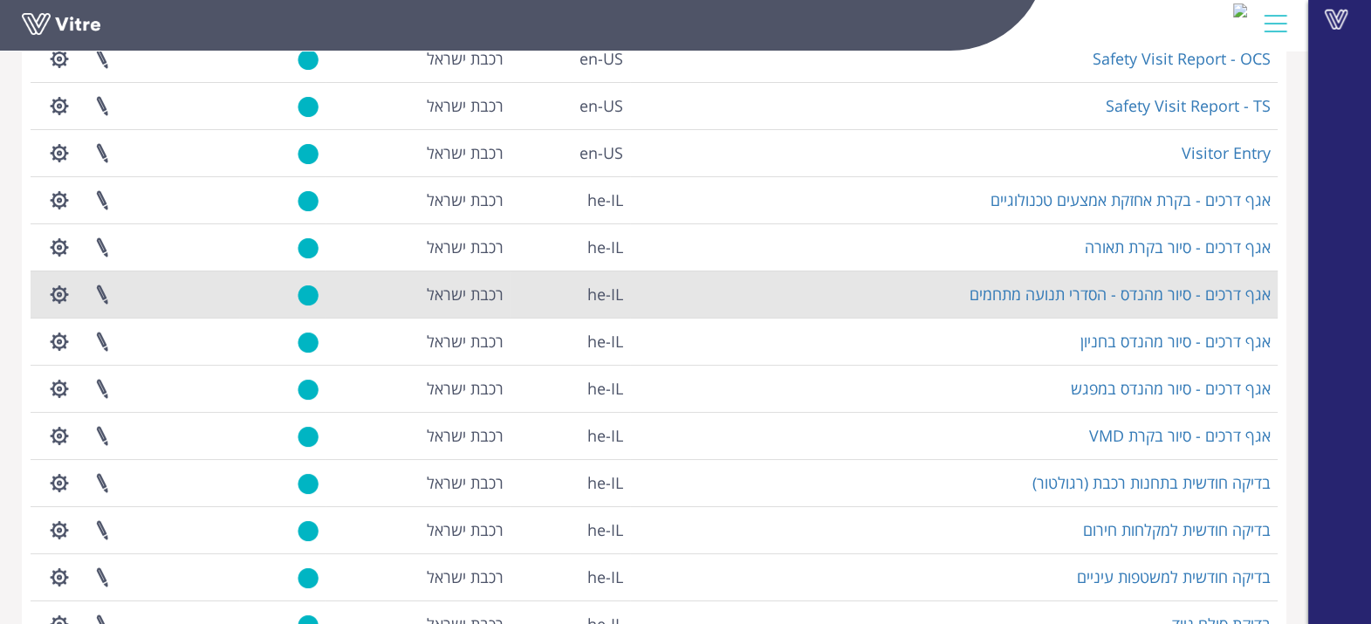
scroll to position [217, 0]
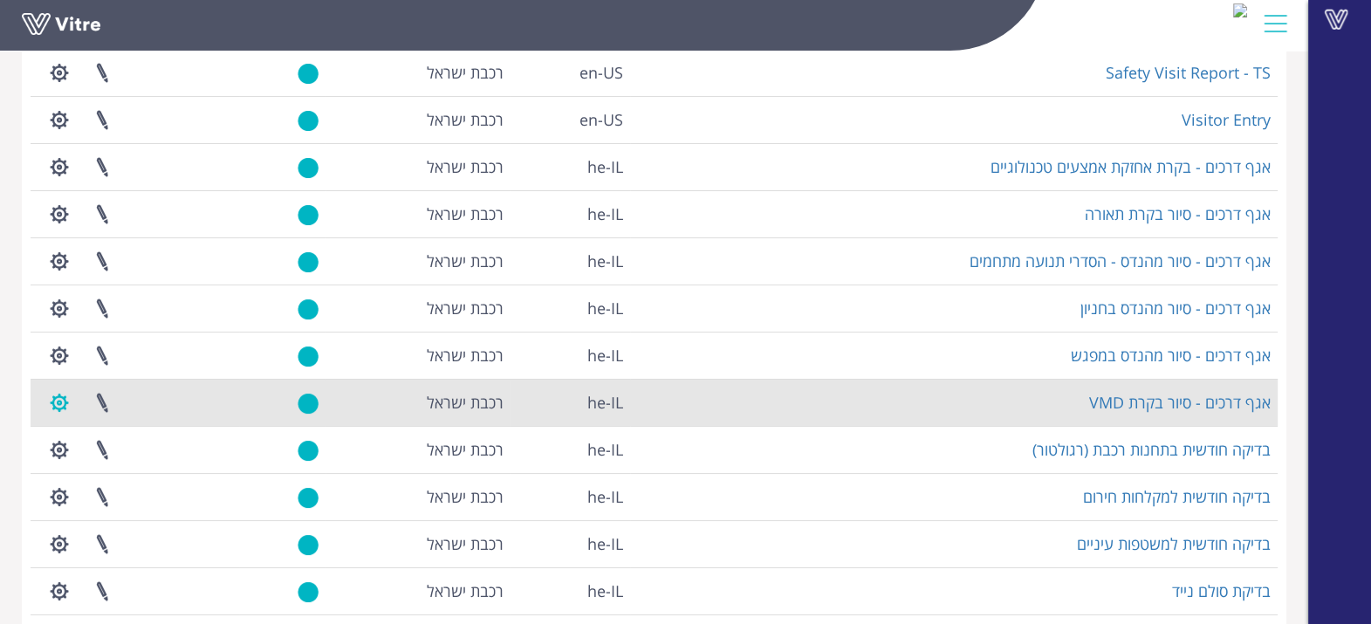
click at [48, 404] on button "button" at bounding box center [60, 403] width 44 height 46
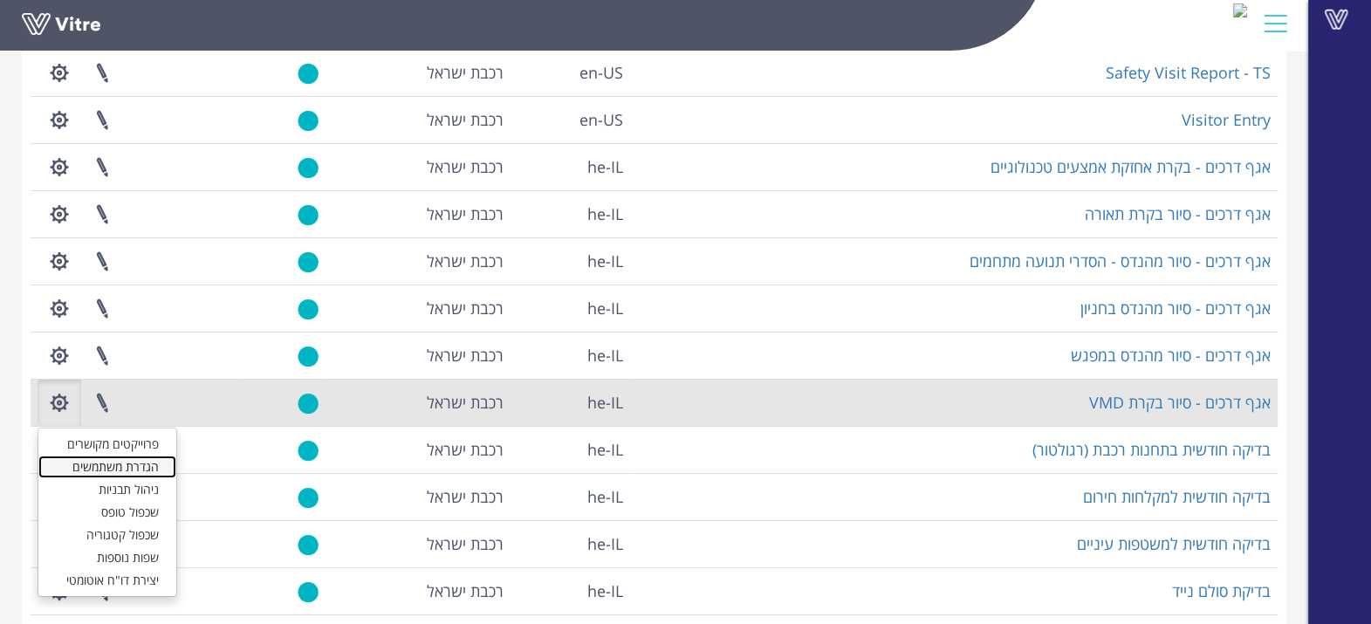
click at [120, 471] on link "הגדרת משתמשים" at bounding box center [107, 467] width 138 height 23
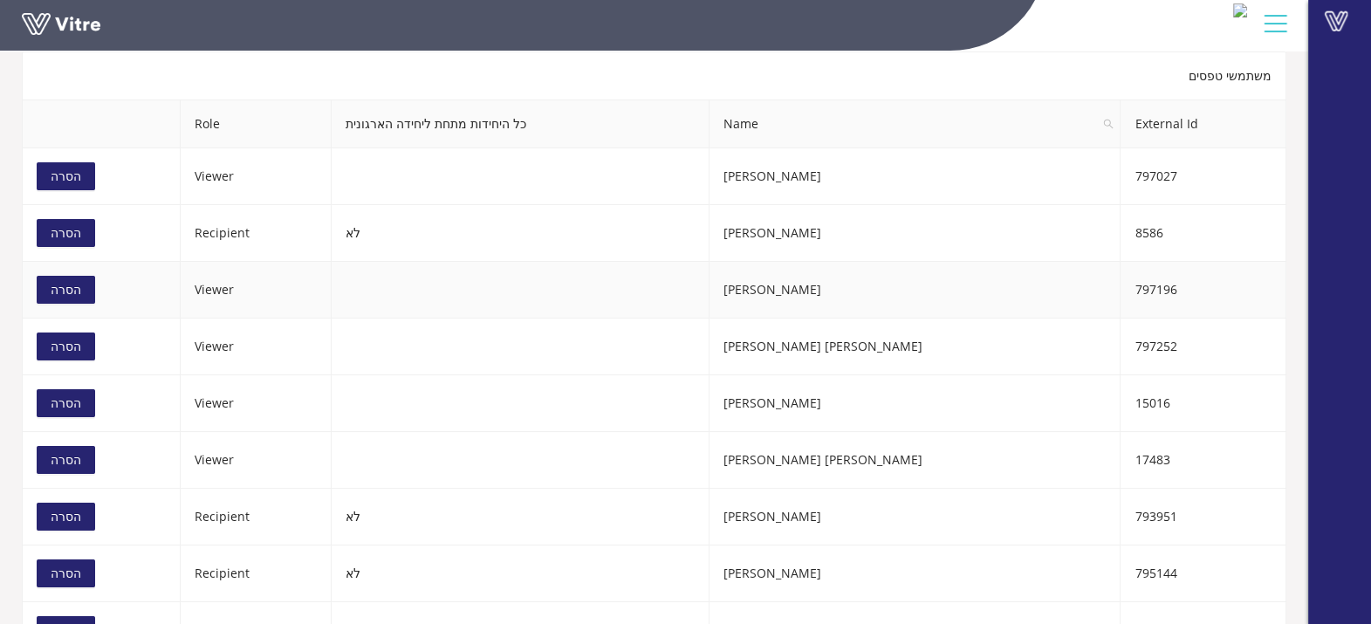
scroll to position [191, 0]
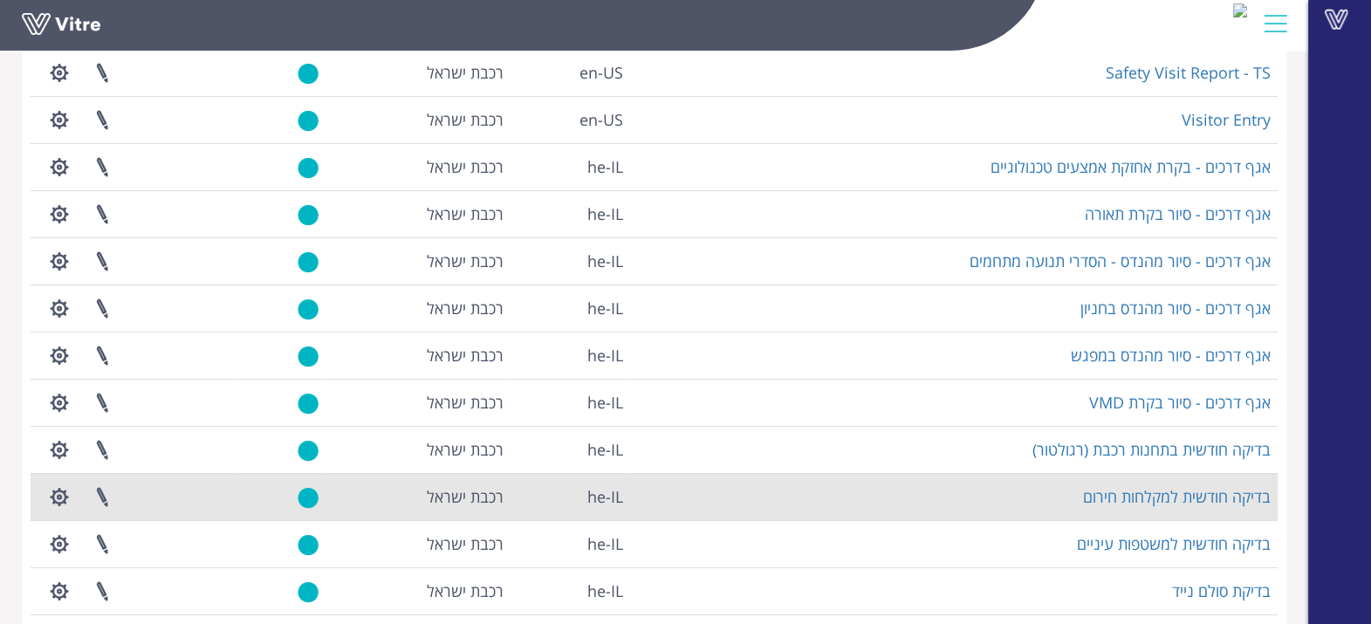
scroll to position [217, 0]
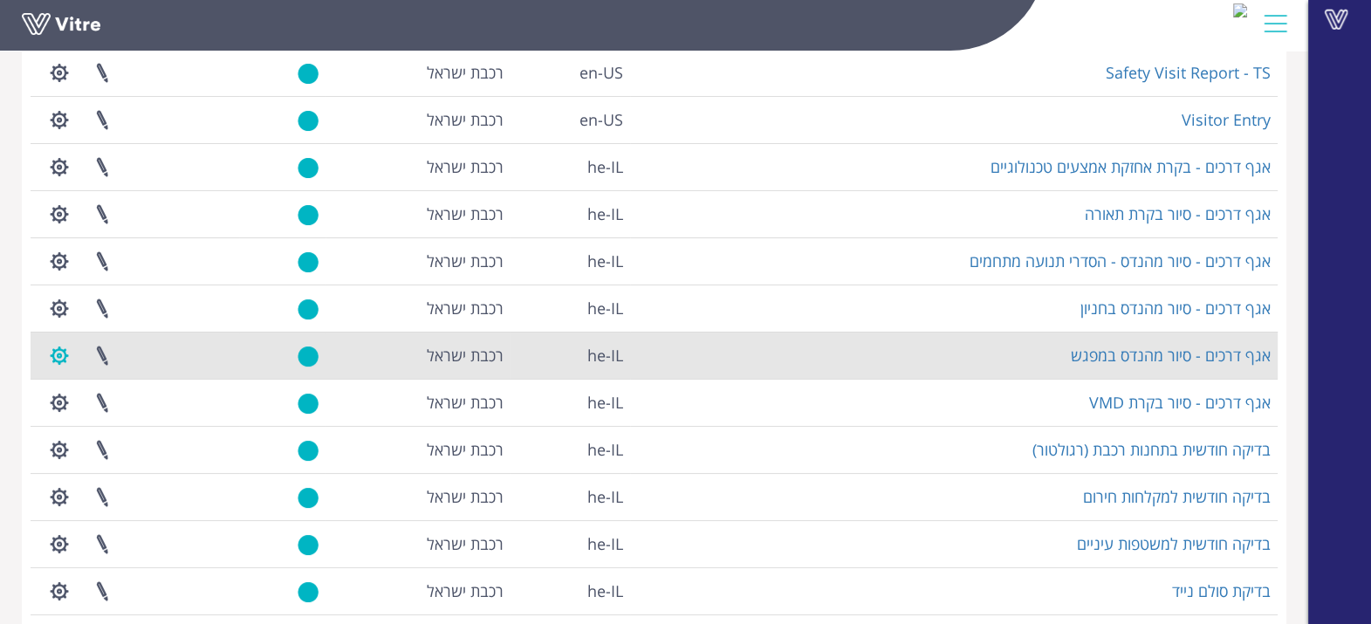
click at [56, 353] on button "button" at bounding box center [60, 355] width 44 height 46
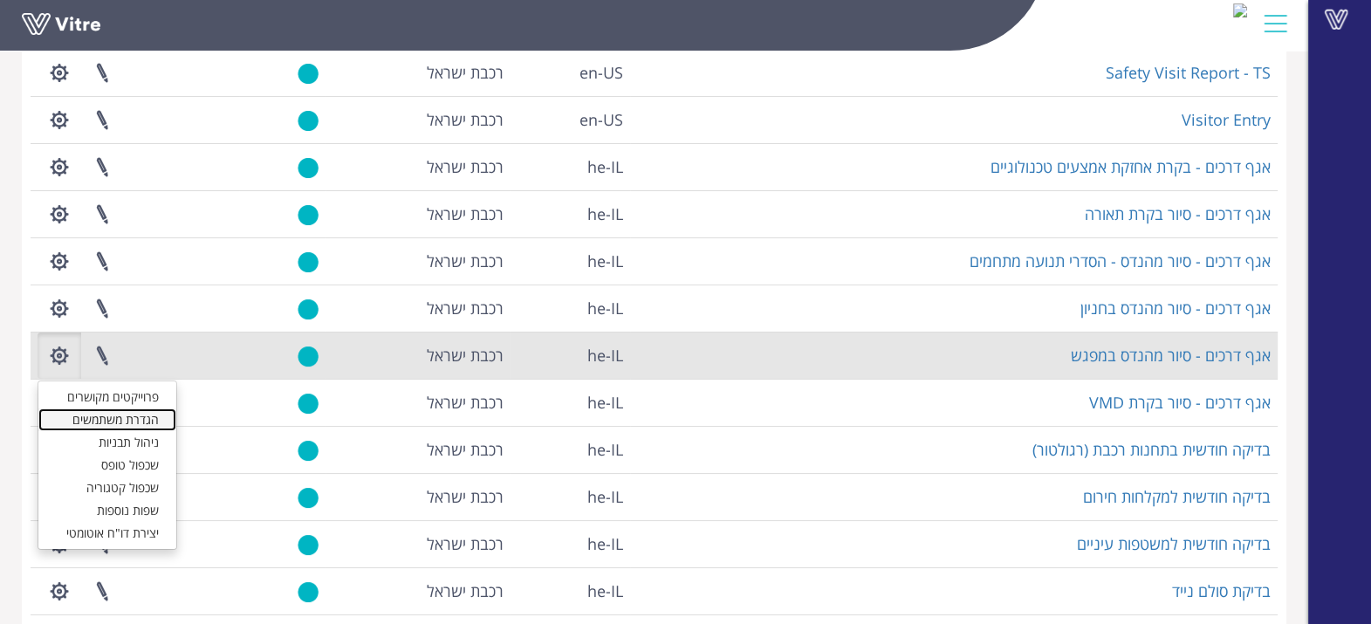
click at [99, 414] on link "הגדרת משתמשים" at bounding box center [107, 419] width 138 height 23
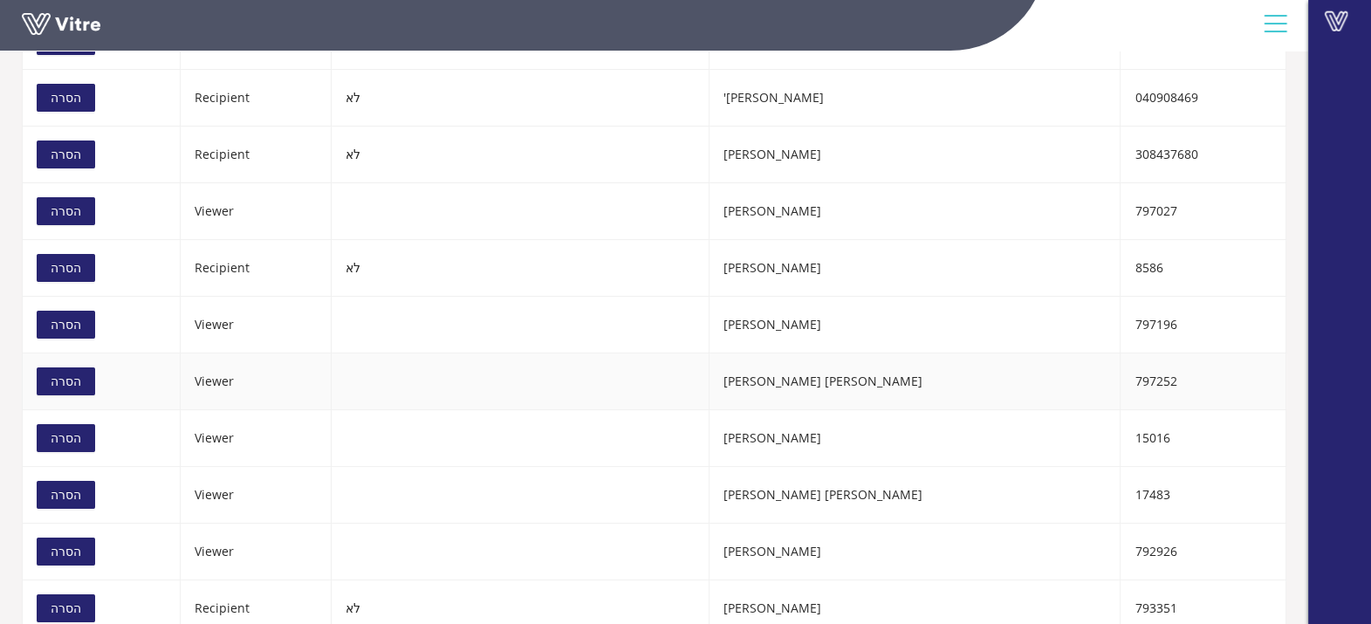
scroll to position [327, 0]
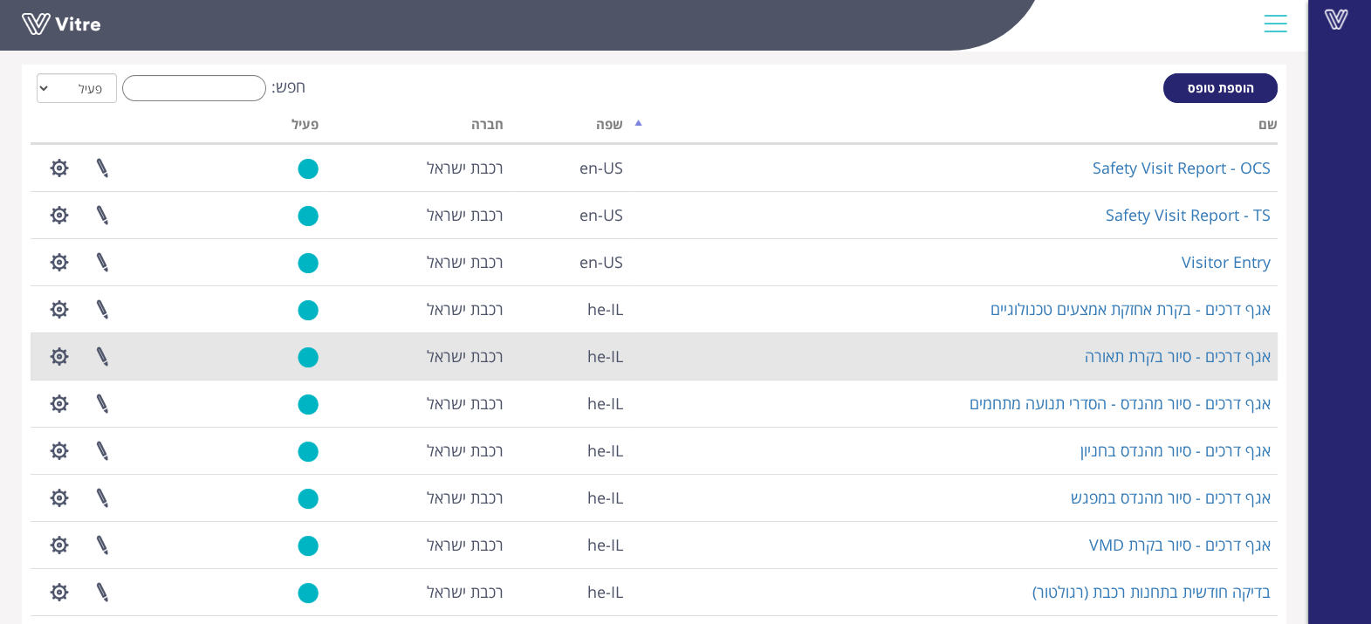
scroll to position [108, 0]
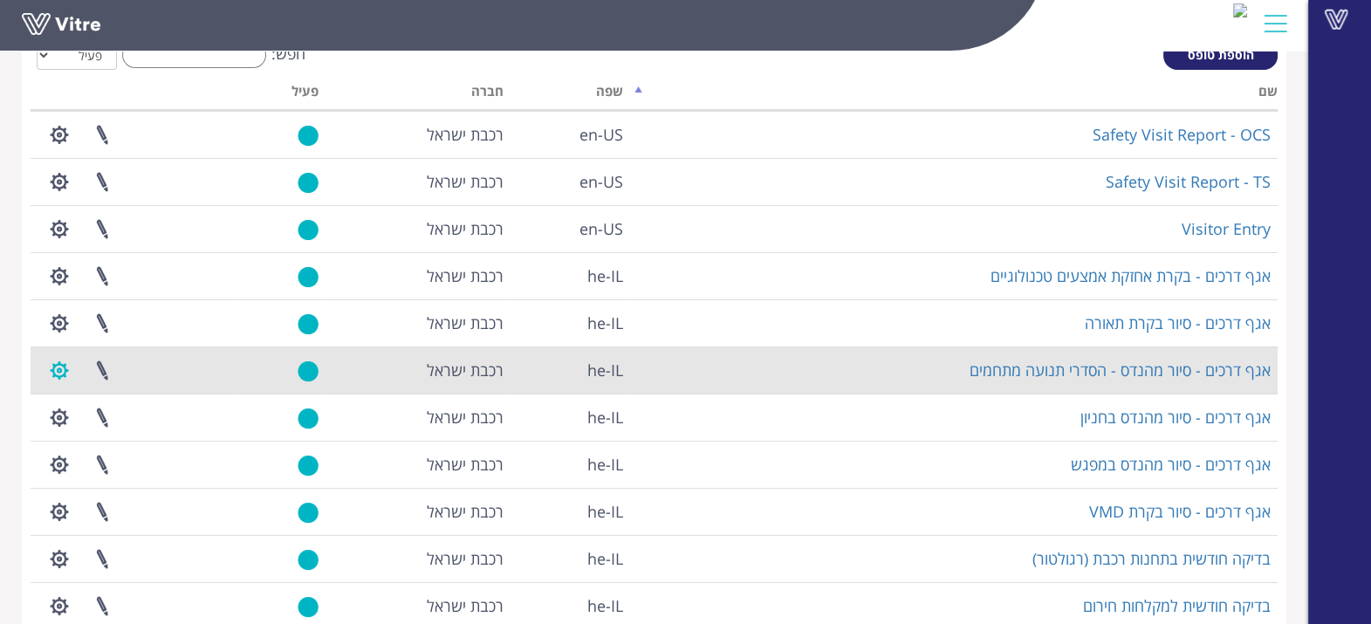
click at [50, 373] on button "button" at bounding box center [60, 370] width 44 height 46
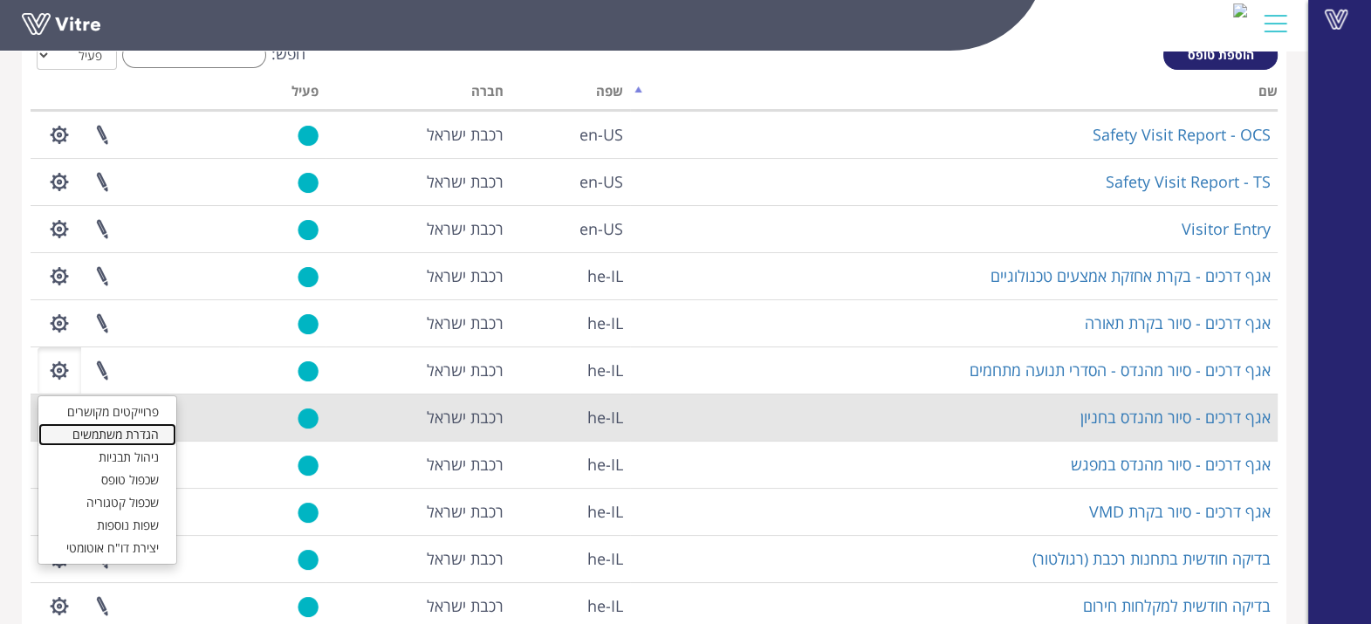
click at [106, 432] on link "הגדרת משתמשים" at bounding box center [107, 434] width 138 height 23
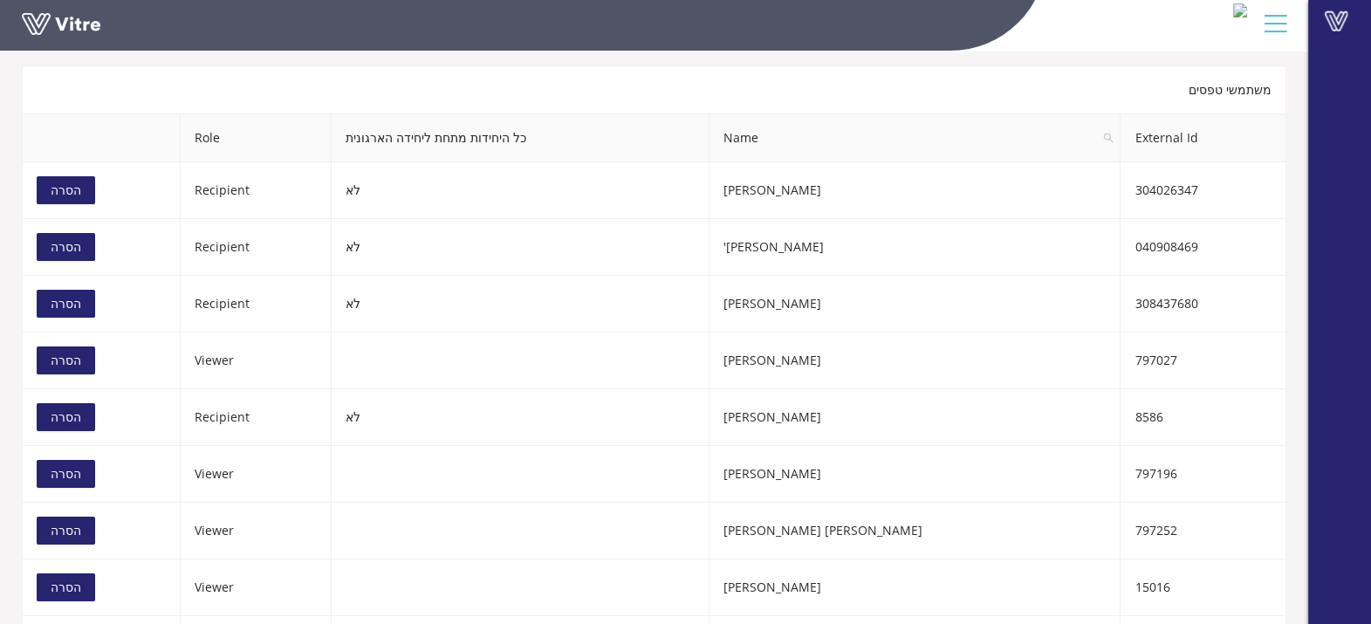
scroll to position [108, 0]
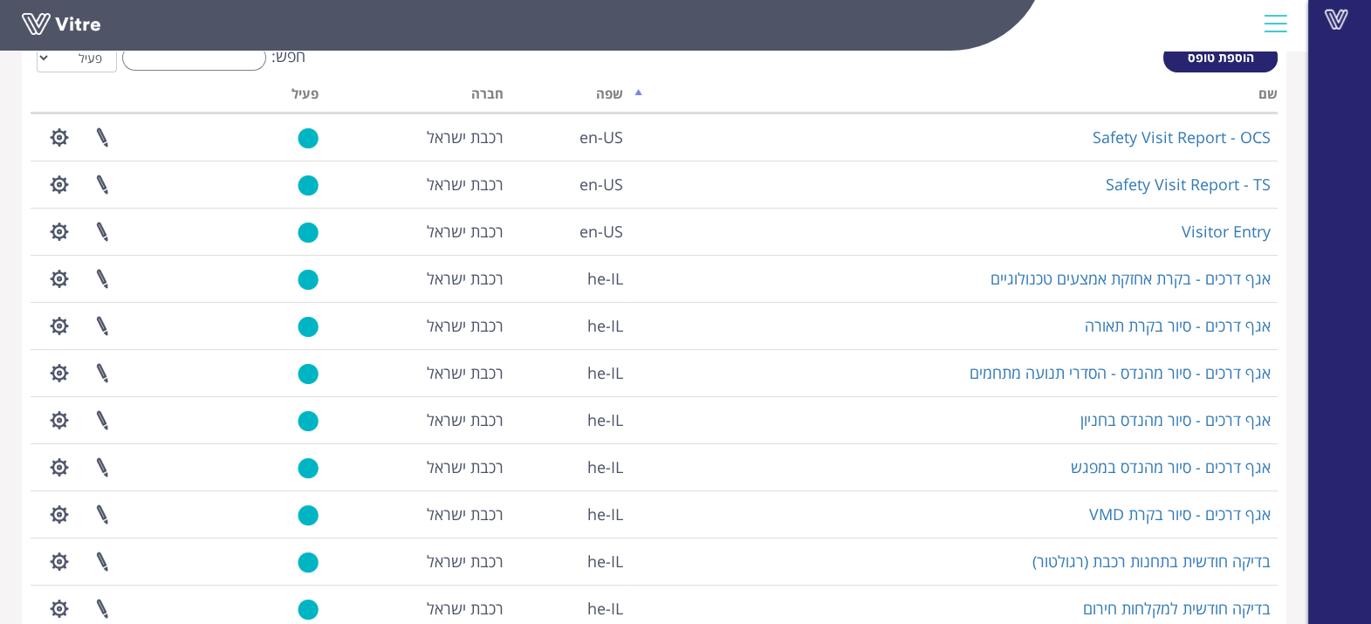
scroll to position [217, 0]
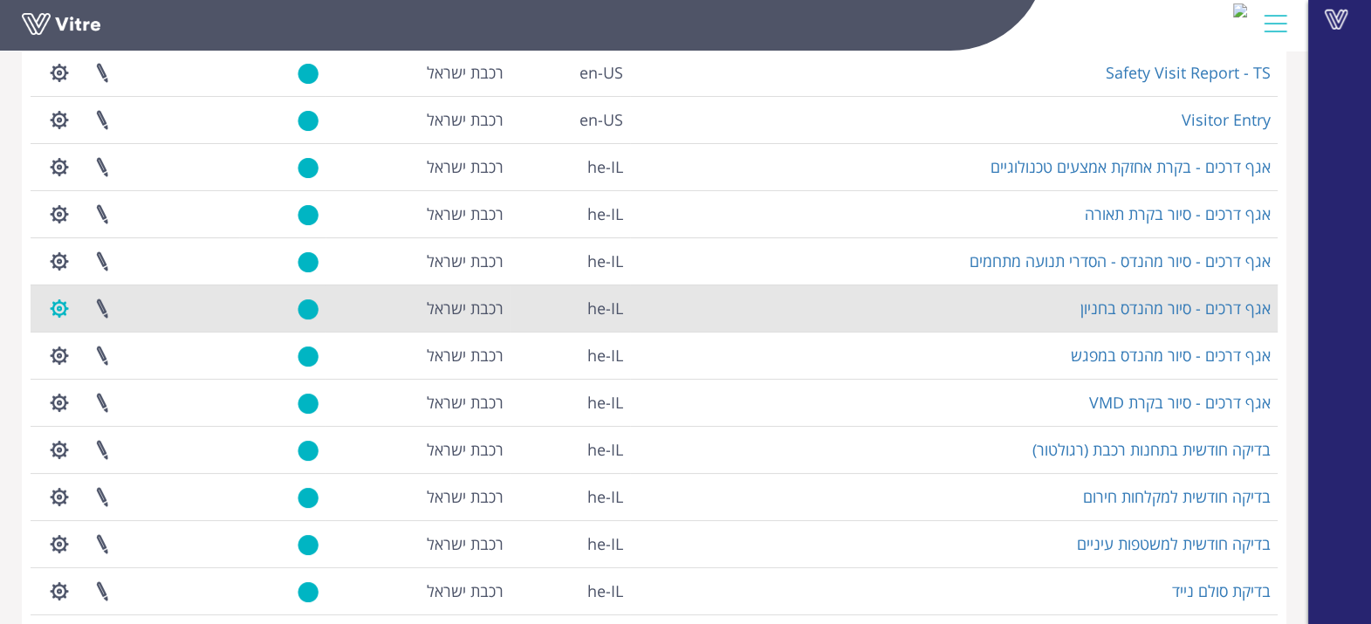
click at [67, 308] on button "button" at bounding box center [60, 308] width 44 height 46
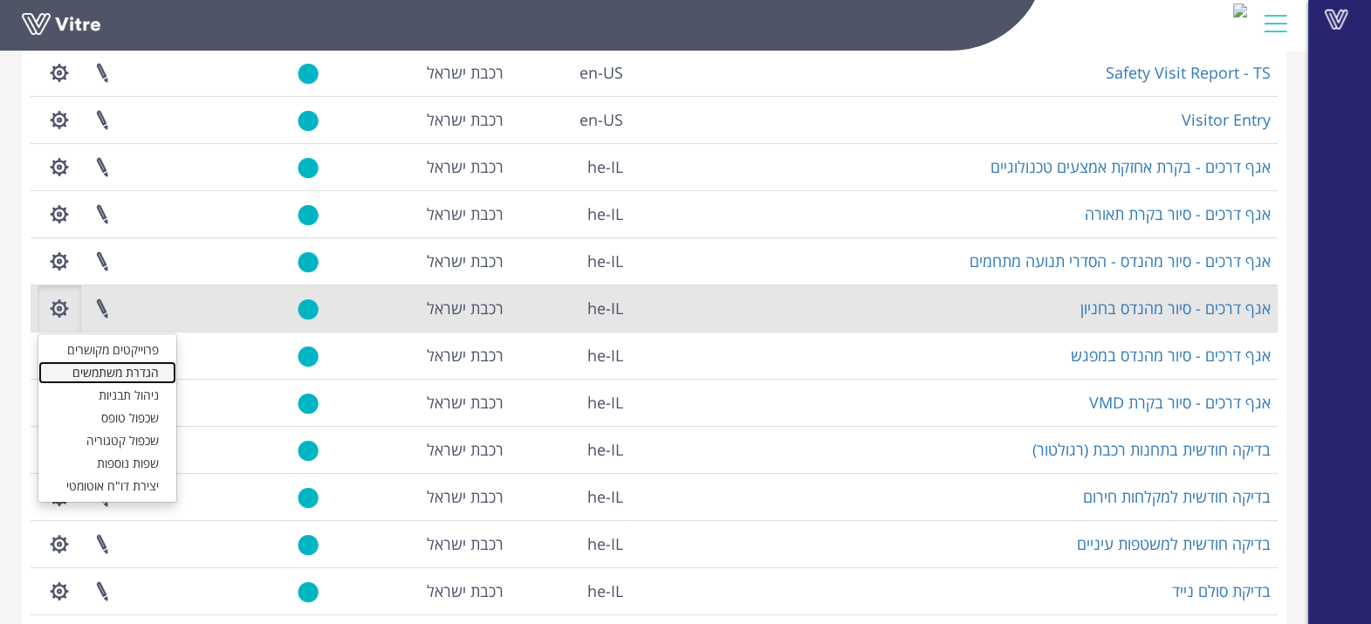
click at [116, 373] on link "הגדרת משתמשים" at bounding box center [107, 372] width 138 height 23
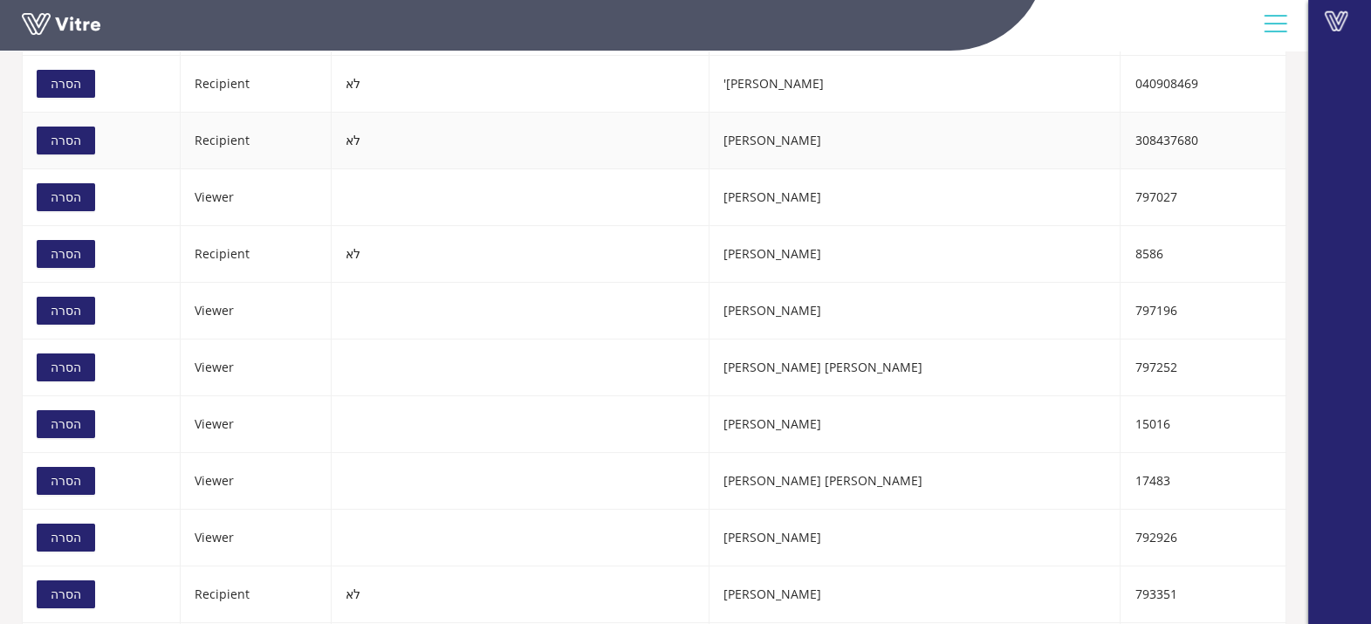
scroll to position [308, 0]
click at [417, 471] on td at bounding box center [521, 480] width 378 height 57
click at [902, 478] on td "[PERSON_NAME] [PERSON_NAME]" at bounding box center [914, 480] width 411 height 57
click at [1134, 474] on span "17483" at bounding box center [1151, 479] width 35 height 17
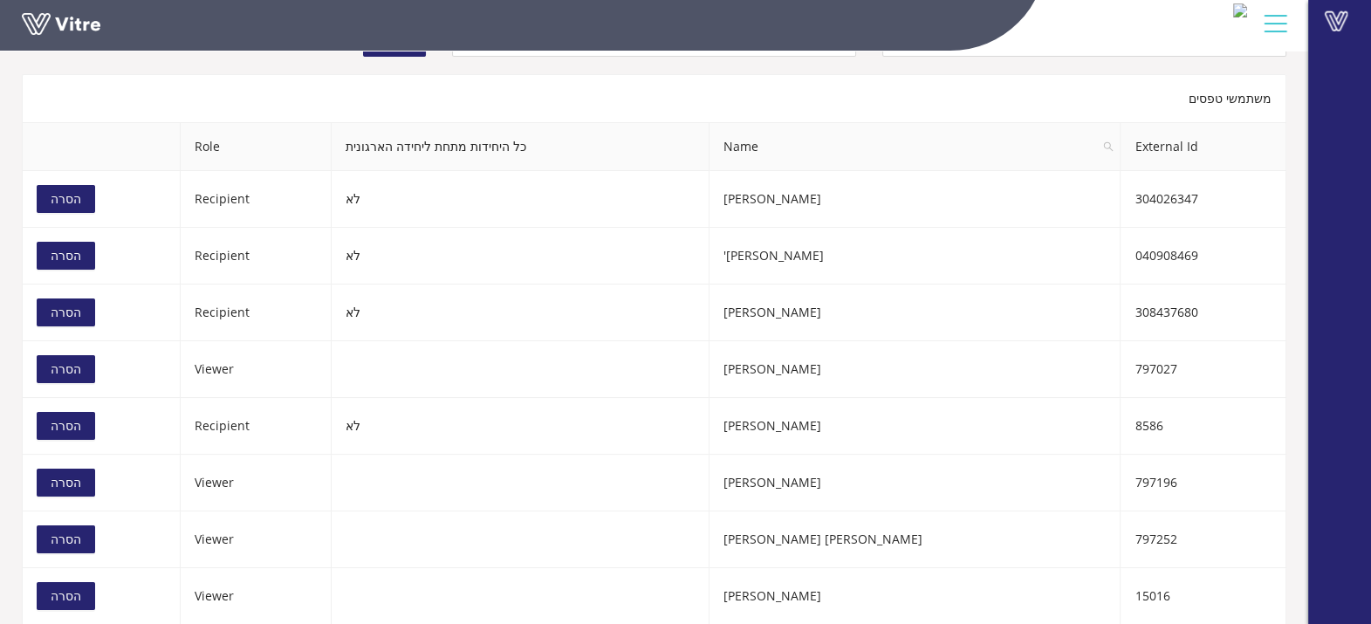
scroll to position [0, 0]
